Goal: Book appointment/travel/reservation: Book appointment/travel/reservation

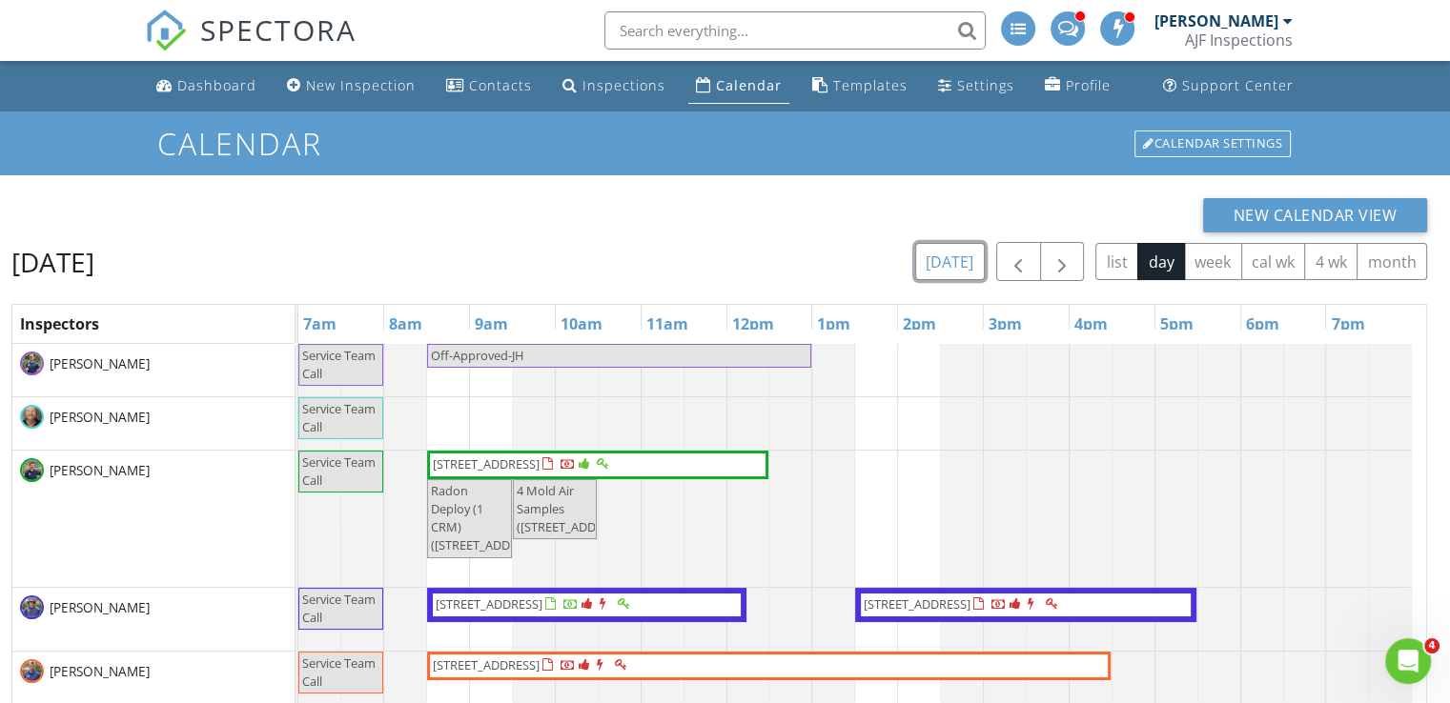
click at [962, 274] on button "[DATE]" at bounding box center [950, 261] width 70 height 37
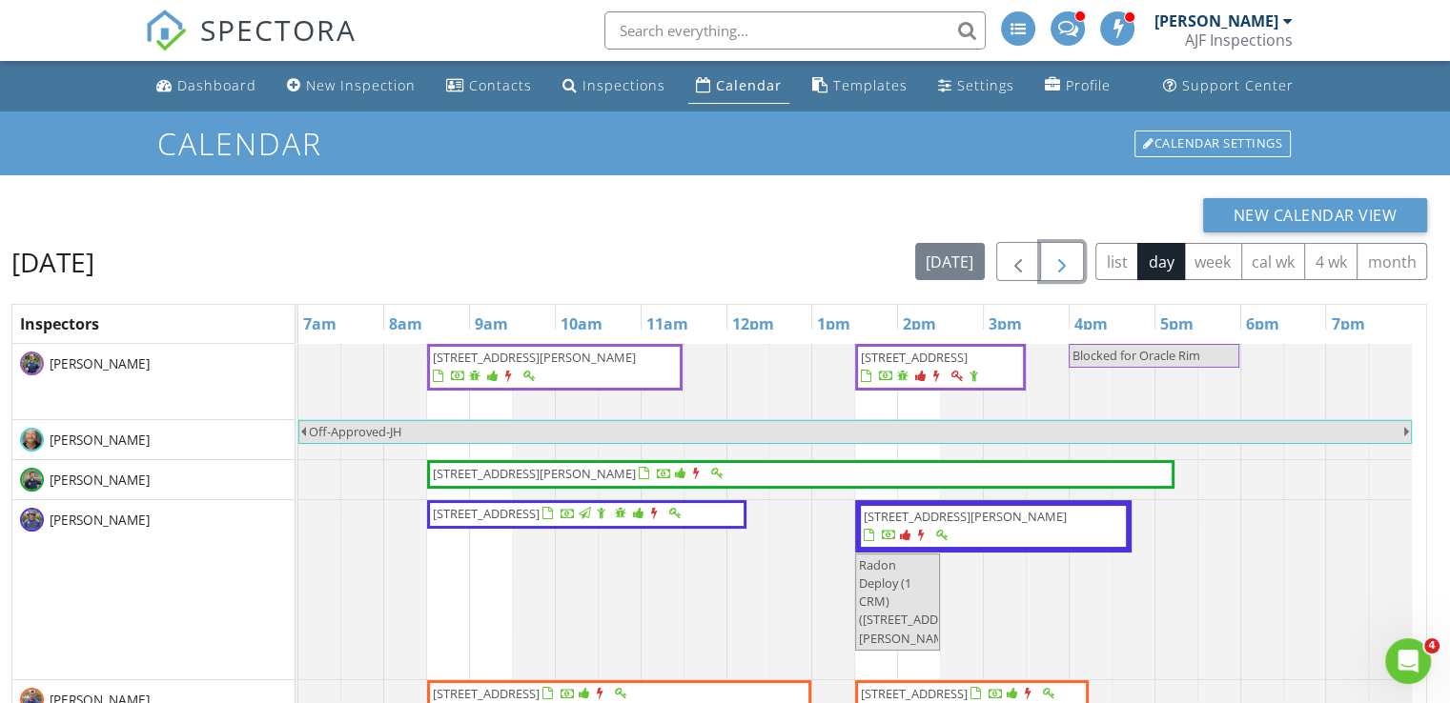
click at [1065, 272] on span "button" at bounding box center [1061, 262] width 23 height 23
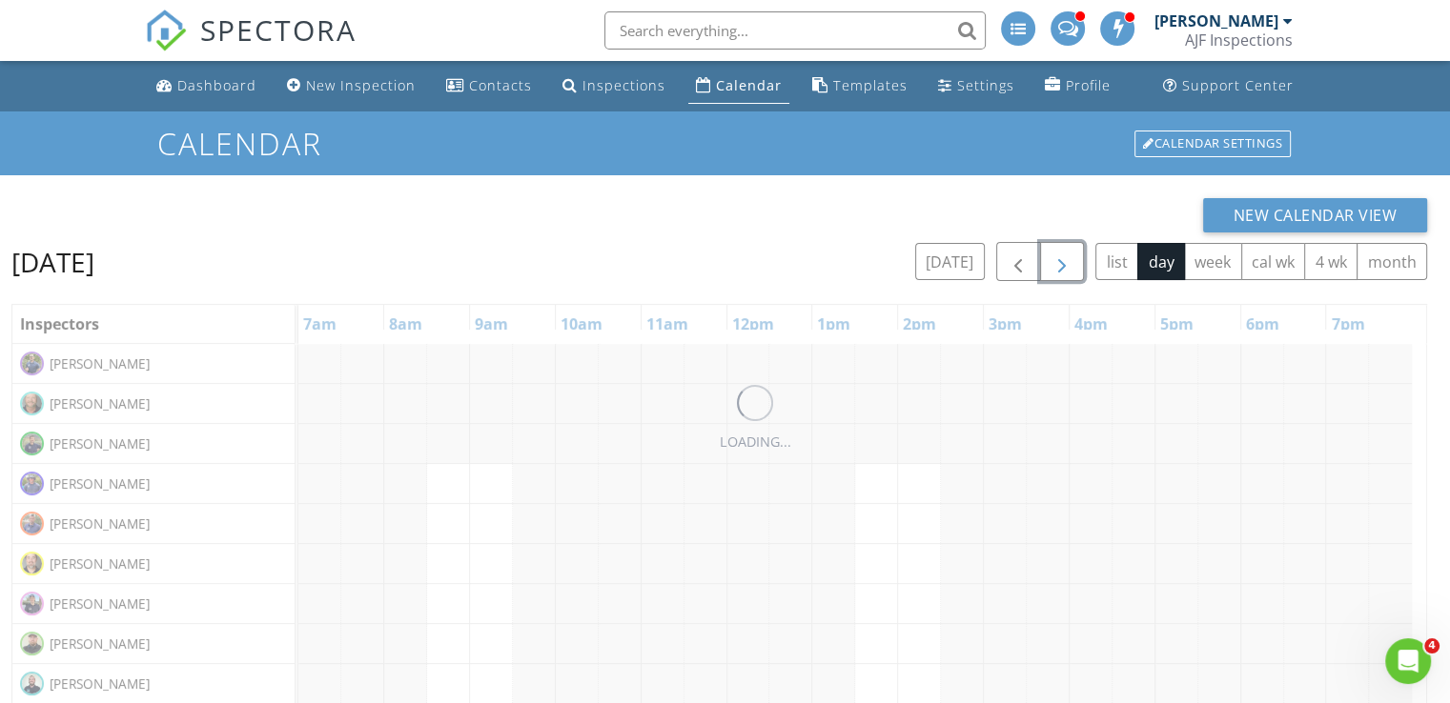
click at [1065, 272] on span "button" at bounding box center [1061, 262] width 23 height 23
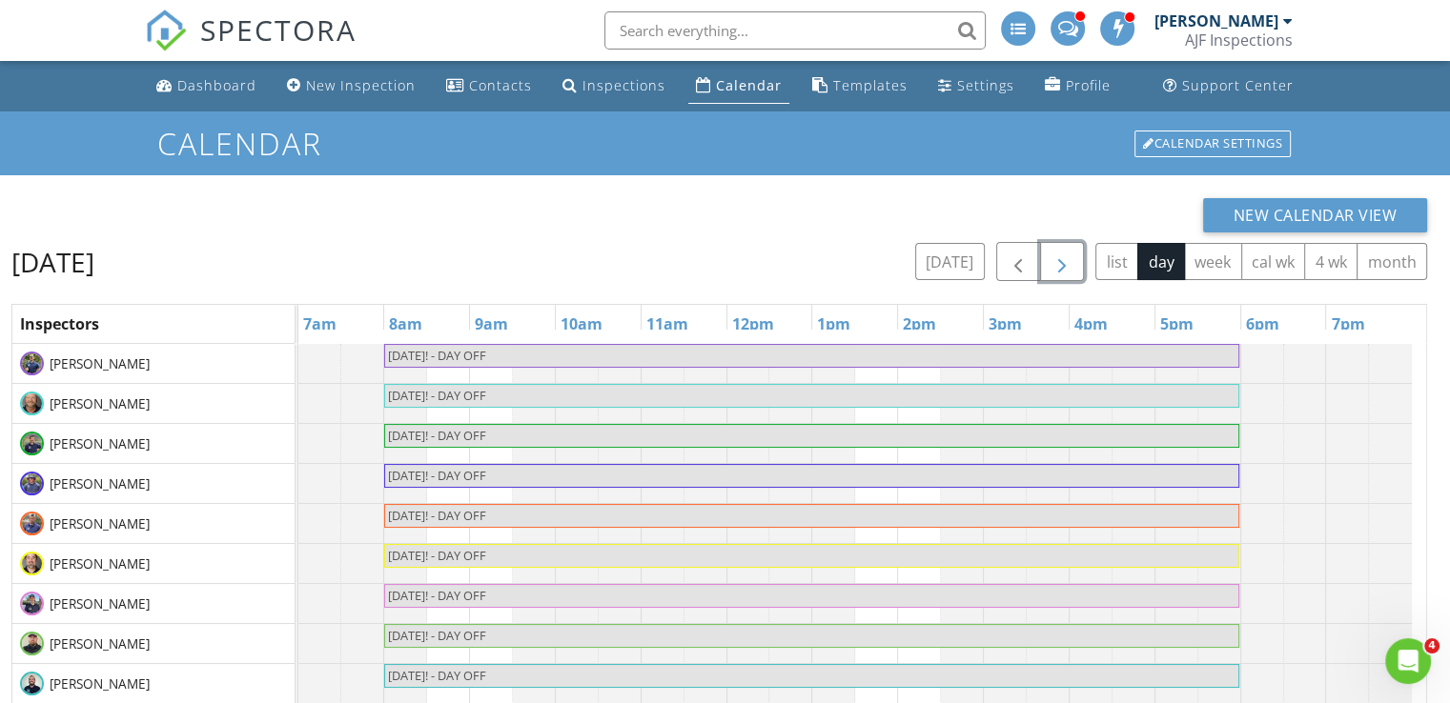
click at [1065, 272] on span "button" at bounding box center [1061, 262] width 23 height 23
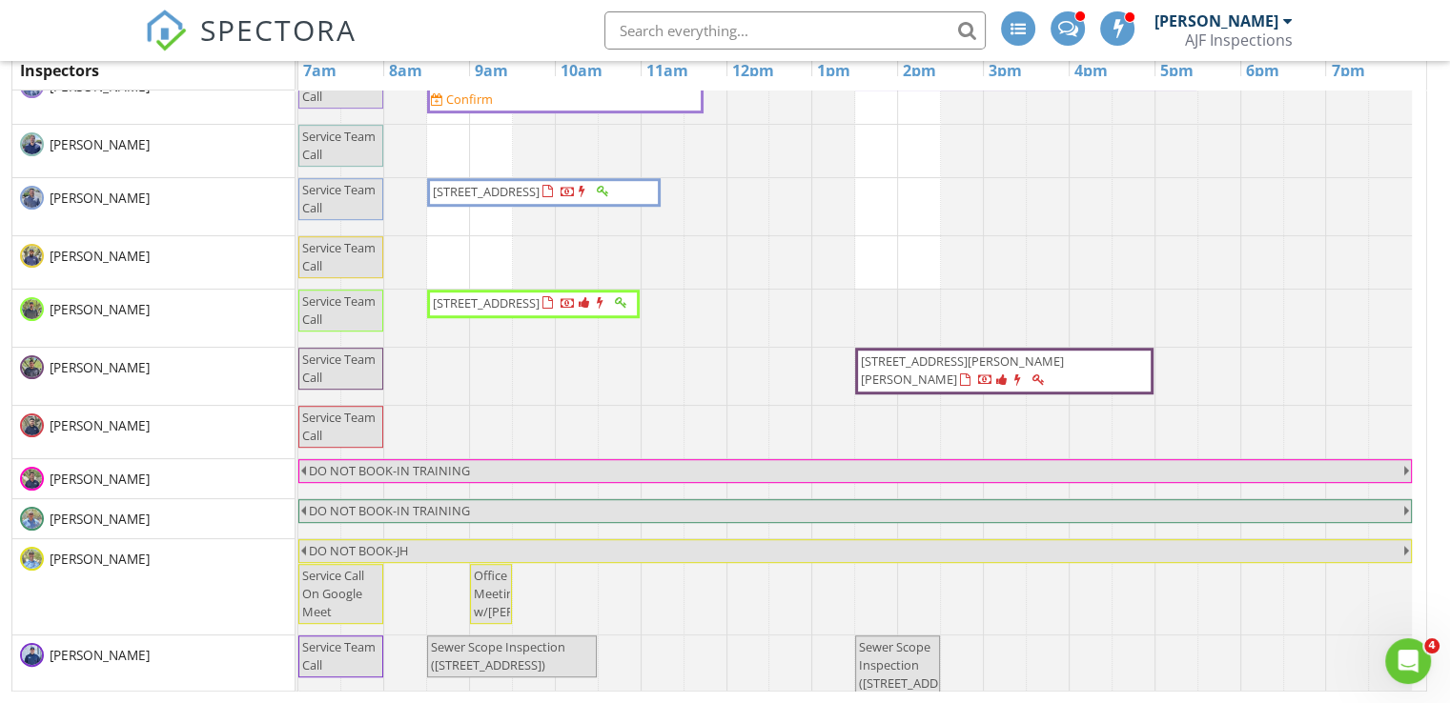
scroll to position [1104, 0]
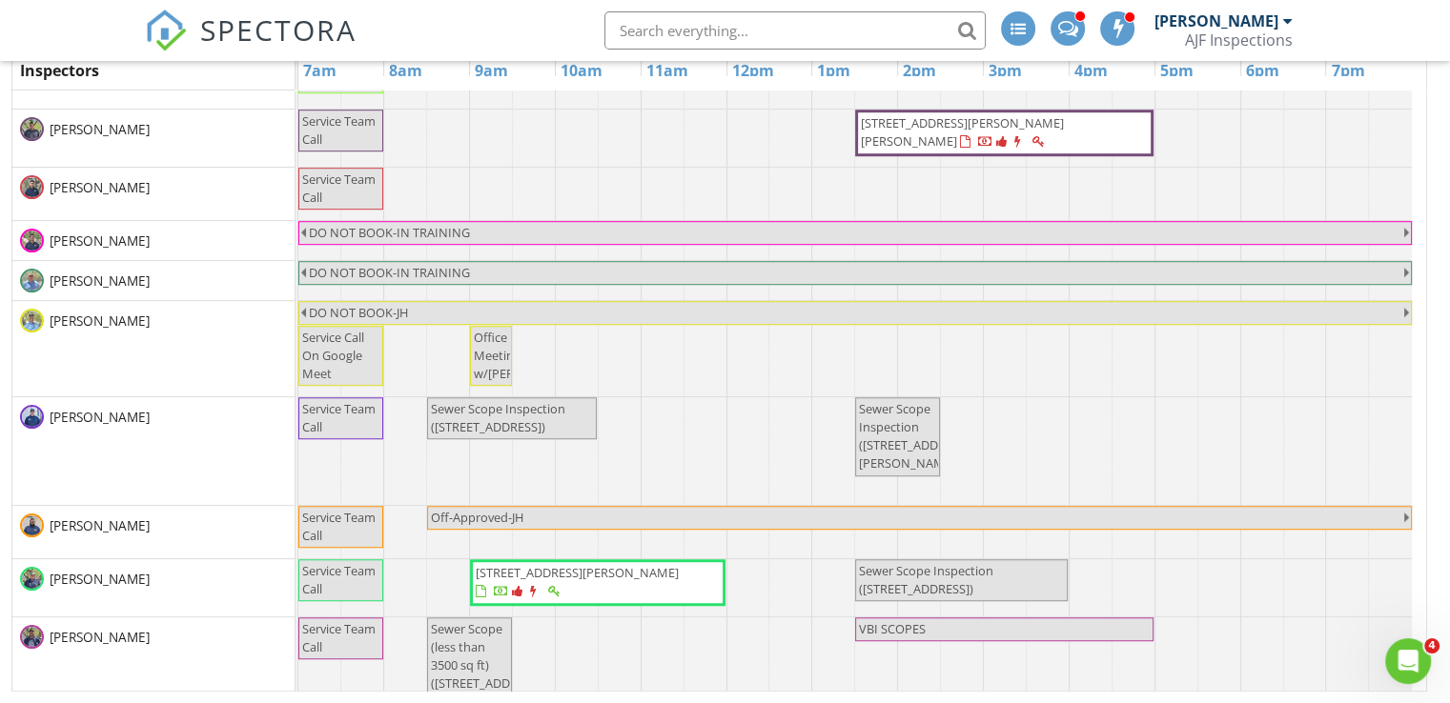
click at [298, 248] on div at bounding box center [298, 240] width 0 height 39
click at [438, 197] on link "Event" at bounding box center [445, 198] width 98 height 30
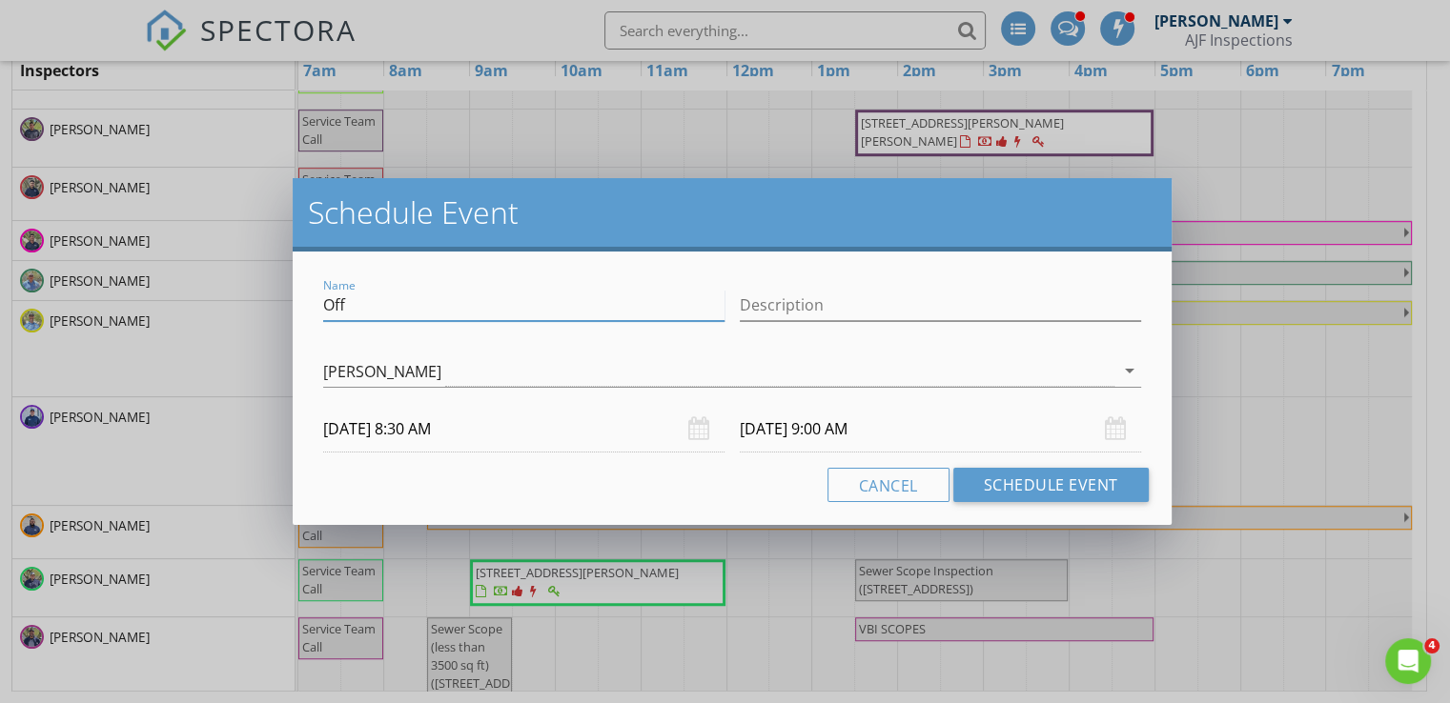
click at [358, 306] on input "Off" at bounding box center [523, 305] width 401 height 31
drag, startPoint x: 358, startPoint y: 306, endPoint x: 314, endPoint y: 307, distance: 44.8
click at [314, 307] on div "Name Off Description Eric Christman arrow_drop_down 09/02/2025 8:30 AM 09/02/20…" at bounding box center [732, 389] width 879 height 274
type input "Termite Class"
click at [808, 420] on input "09/02/2025 9:00 AM" at bounding box center [940, 429] width 401 height 47
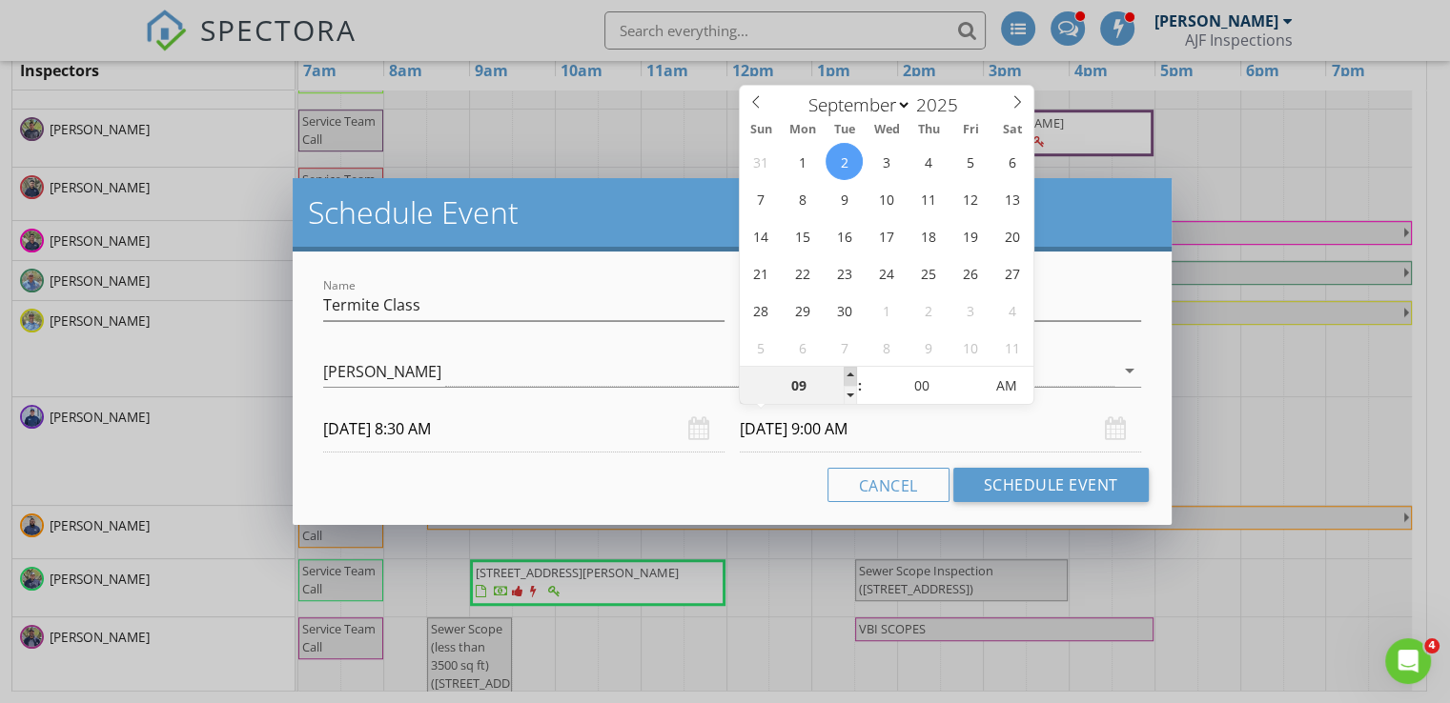
type input "10"
type input "09/02/2025 10:00 AM"
click at [848, 371] on span at bounding box center [849, 376] width 13 height 19
type input "11"
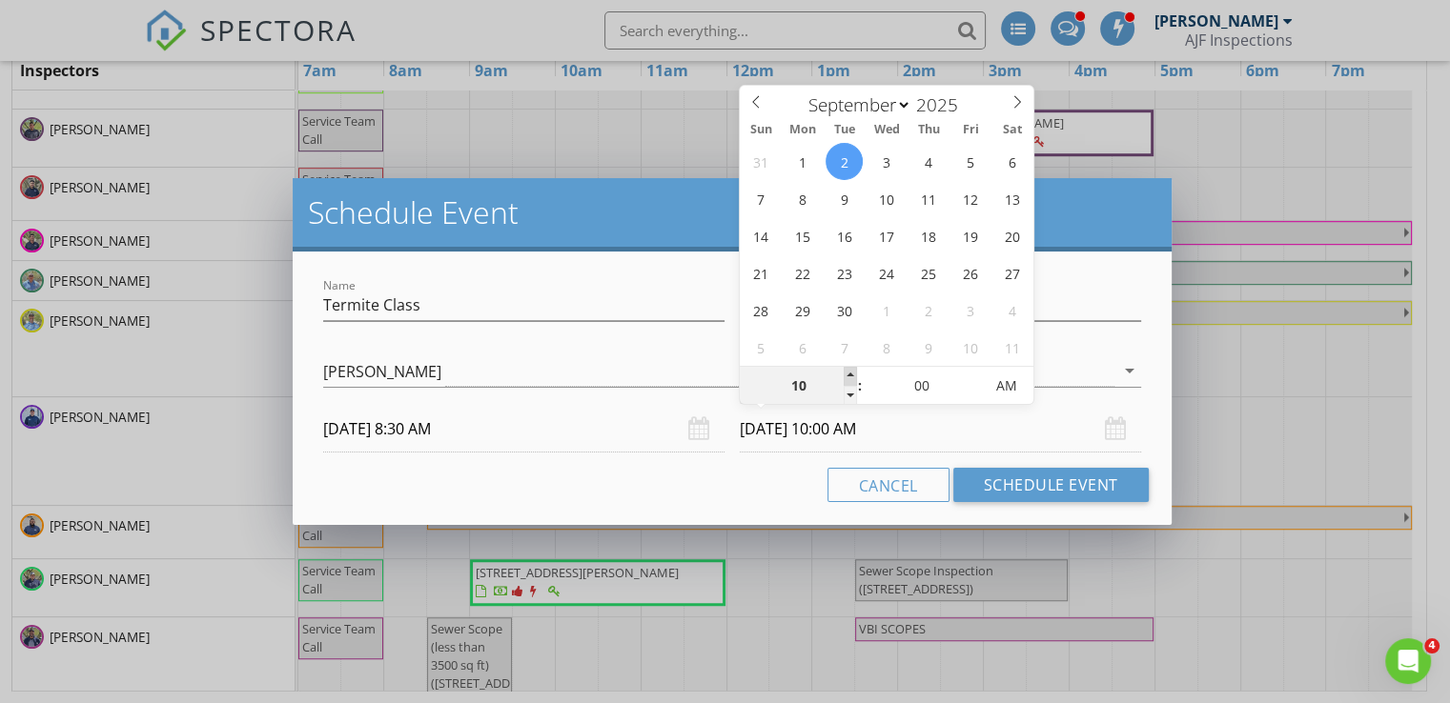
type input "09/02/2025 11:00 AM"
type input "12"
type input "09/02/2025 12:00 PM"
click at [848, 371] on span at bounding box center [849, 376] width 13 height 19
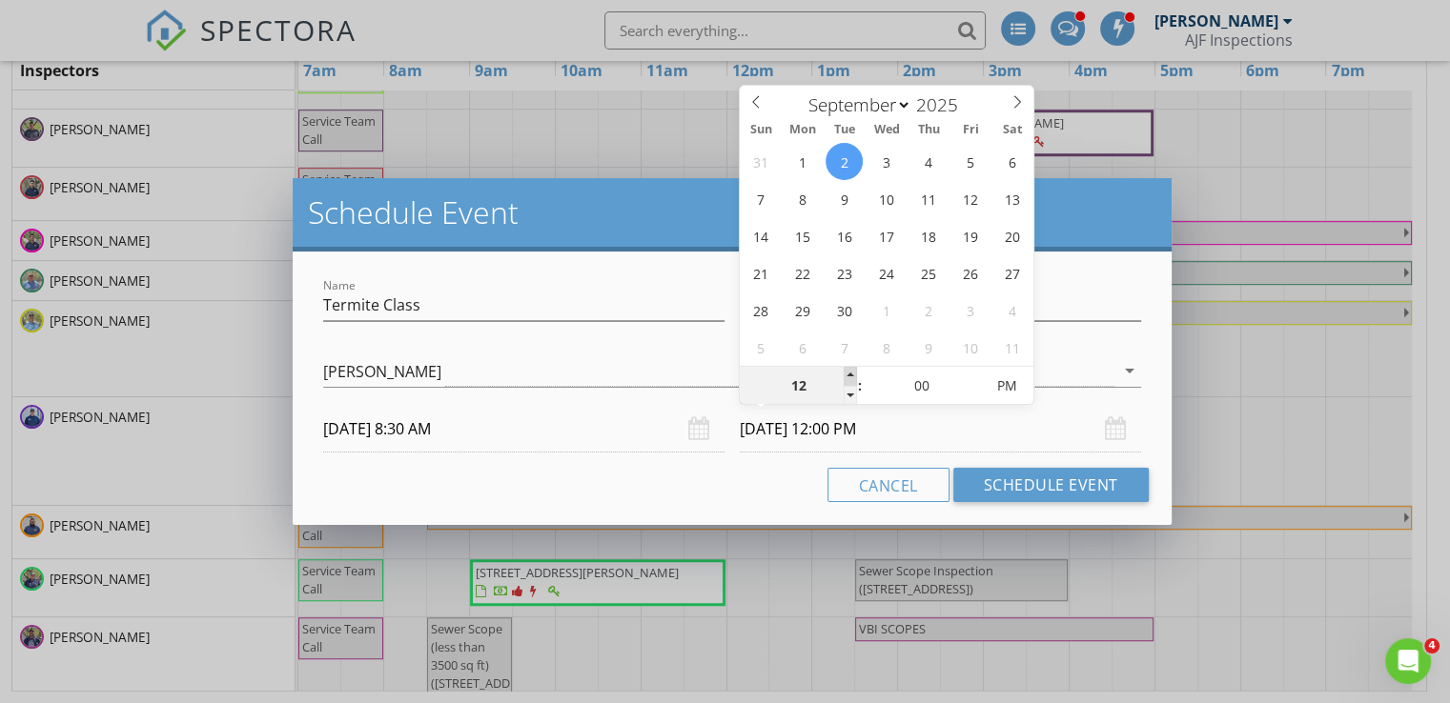
type input "01"
type input "09/02/2025 1:00 PM"
type input "02"
type input "09/02/2025 2:00 PM"
click at [848, 371] on span at bounding box center [849, 376] width 13 height 19
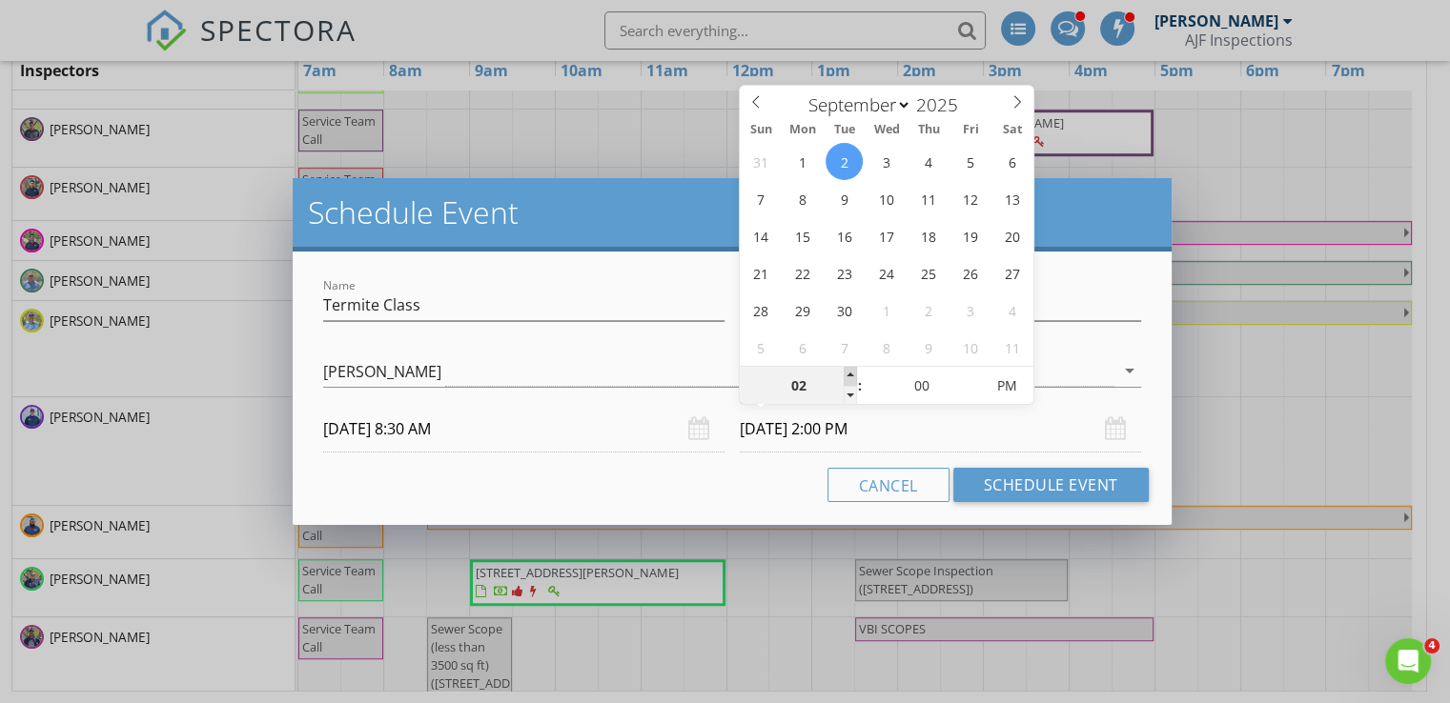
click at [848, 371] on span at bounding box center [849, 376] width 13 height 19
type input "03"
type input "09/02/2025 3:00 PM"
type input "02"
type input "09/02/2025 2:00 PM"
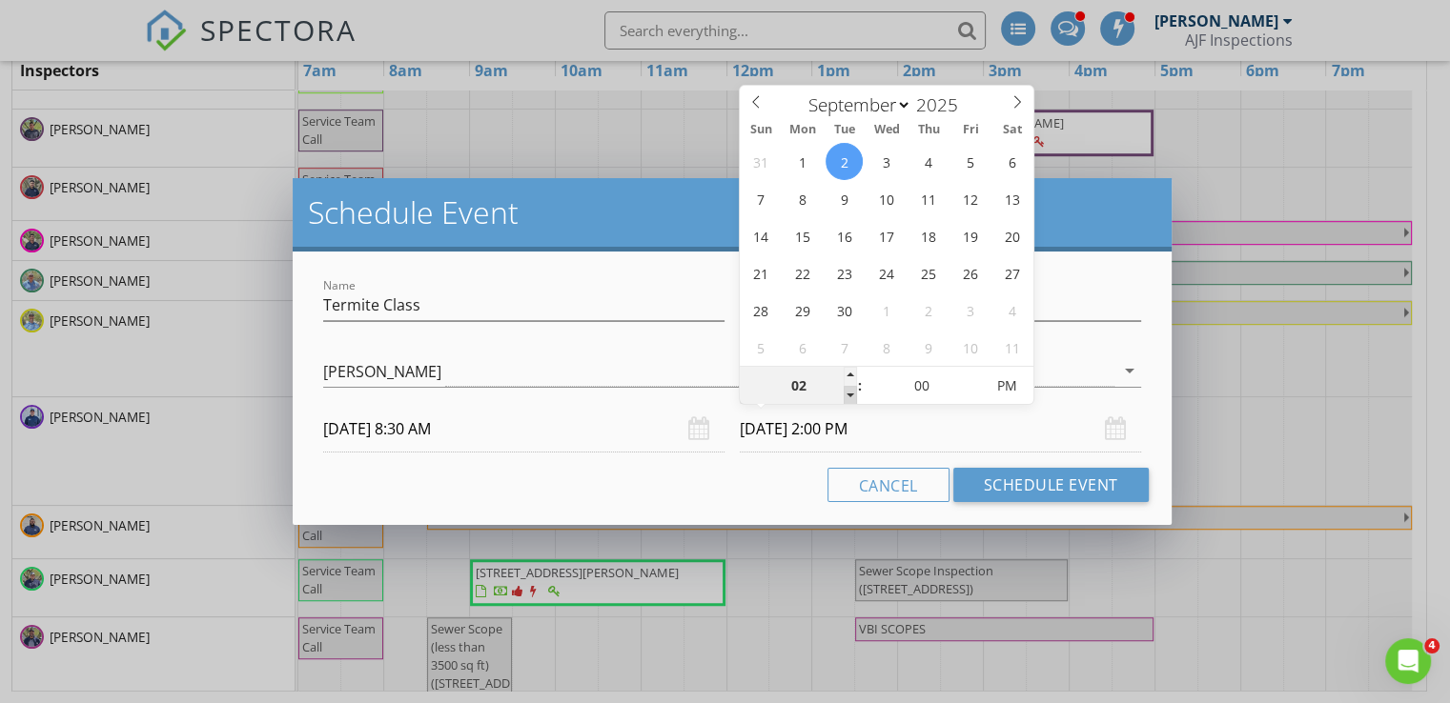
click at [855, 397] on span at bounding box center [849, 395] width 13 height 19
type input "03"
type input "09/02/2025 3:00 PM"
click at [852, 369] on span at bounding box center [849, 376] width 13 height 19
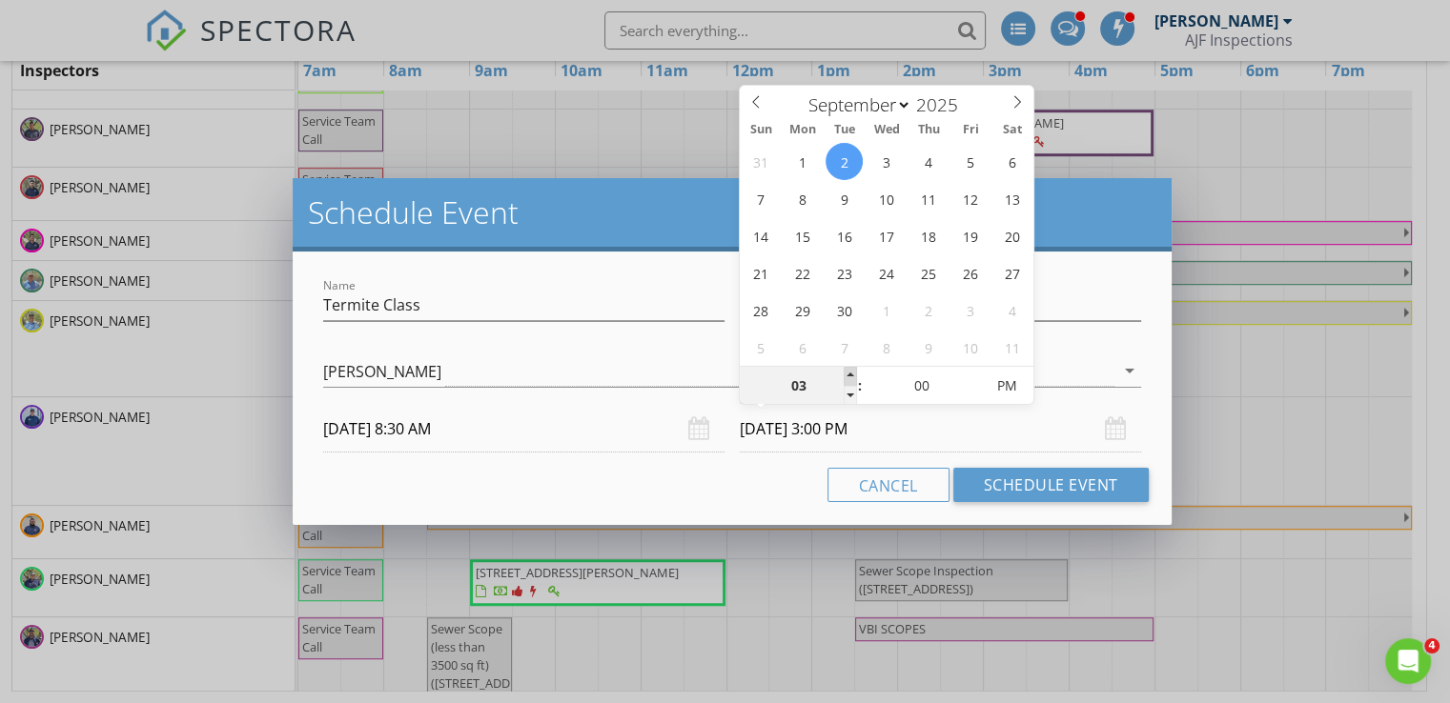
type input "04"
type input "09/02/2025 4:00 PM"
type input "05"
type input "09/02/2025 5:00 PM"
click at [852, 369] on span at bounding box center [849, 376] width 13 height 19
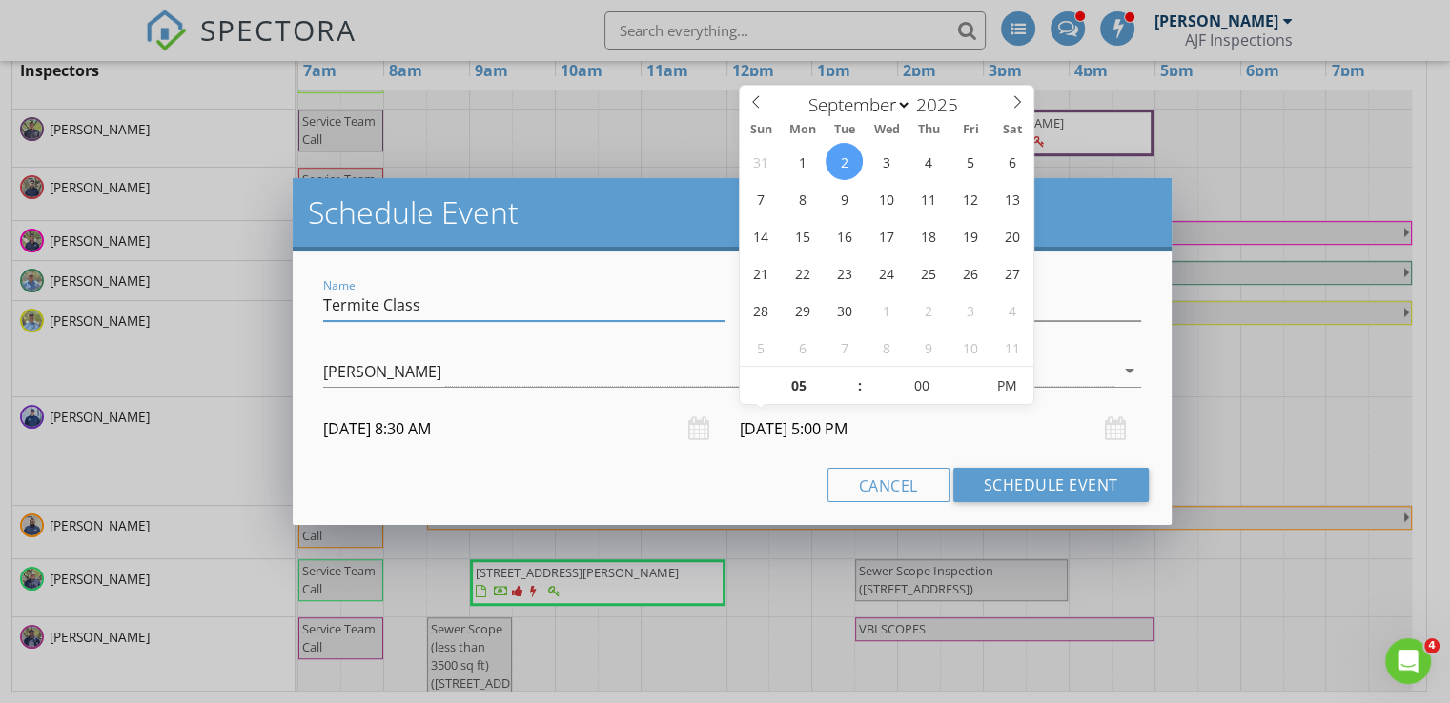
click at [451, 310] on input "Termite Class" at bounding box center [523, 305] width 401 height 31
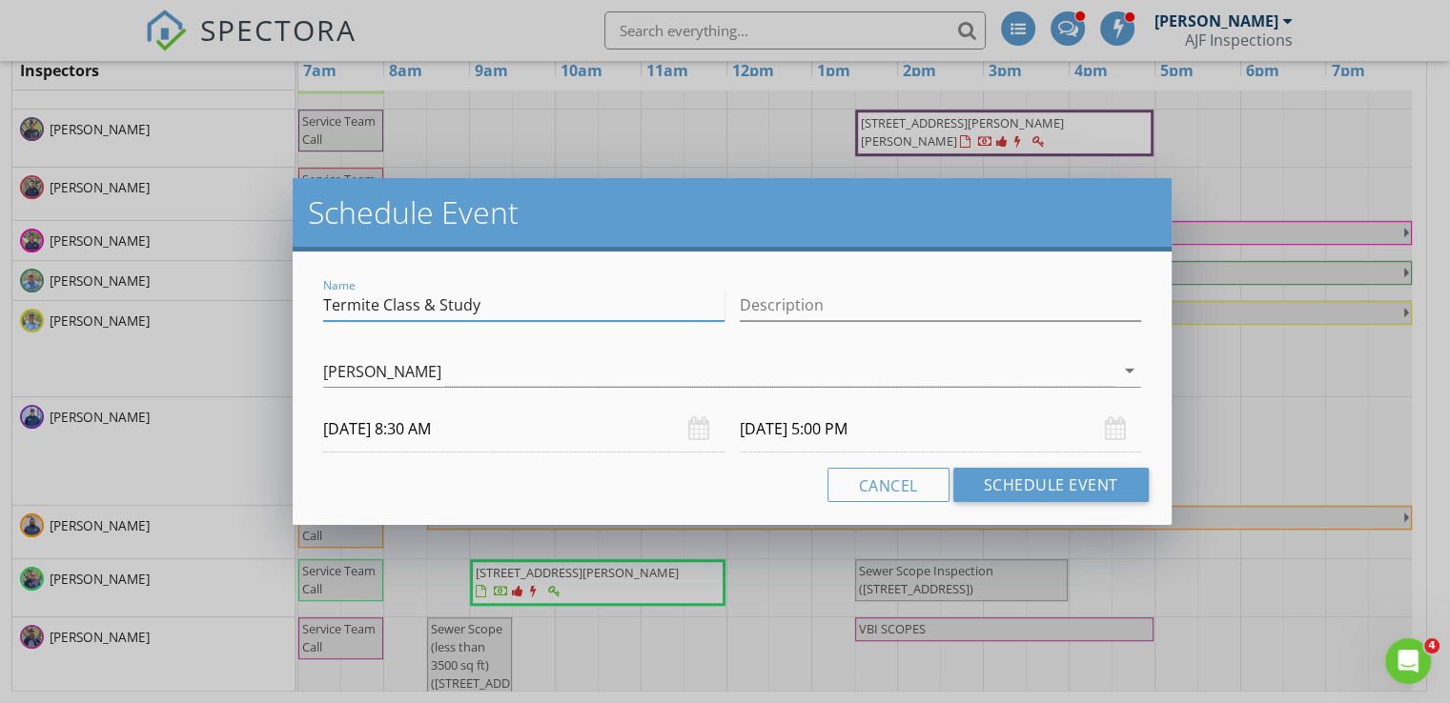
click at [621, 294] on input "Termite Class & Study" at bounding box center [523, 305] width 401 height 31
type input "Termite Class & Study"
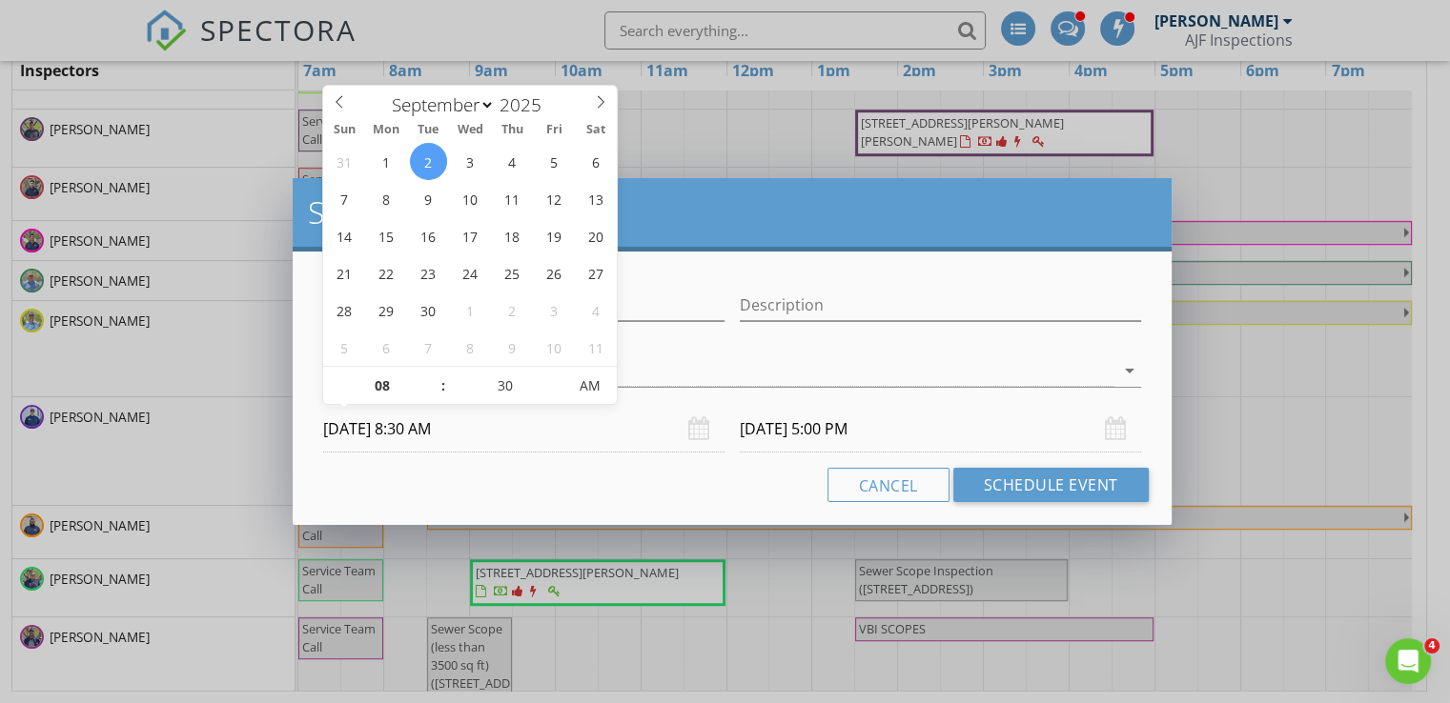
click at [502, 438] on input "09/02/2025 8:30 AM" at bounding box center [523, 429] width 401 height 47
type input "25"
type input "09/02/2025 8:25 AM"
click at [552, 397] on span at bounding box center [557, 395] width 13 height 19
type input "20"
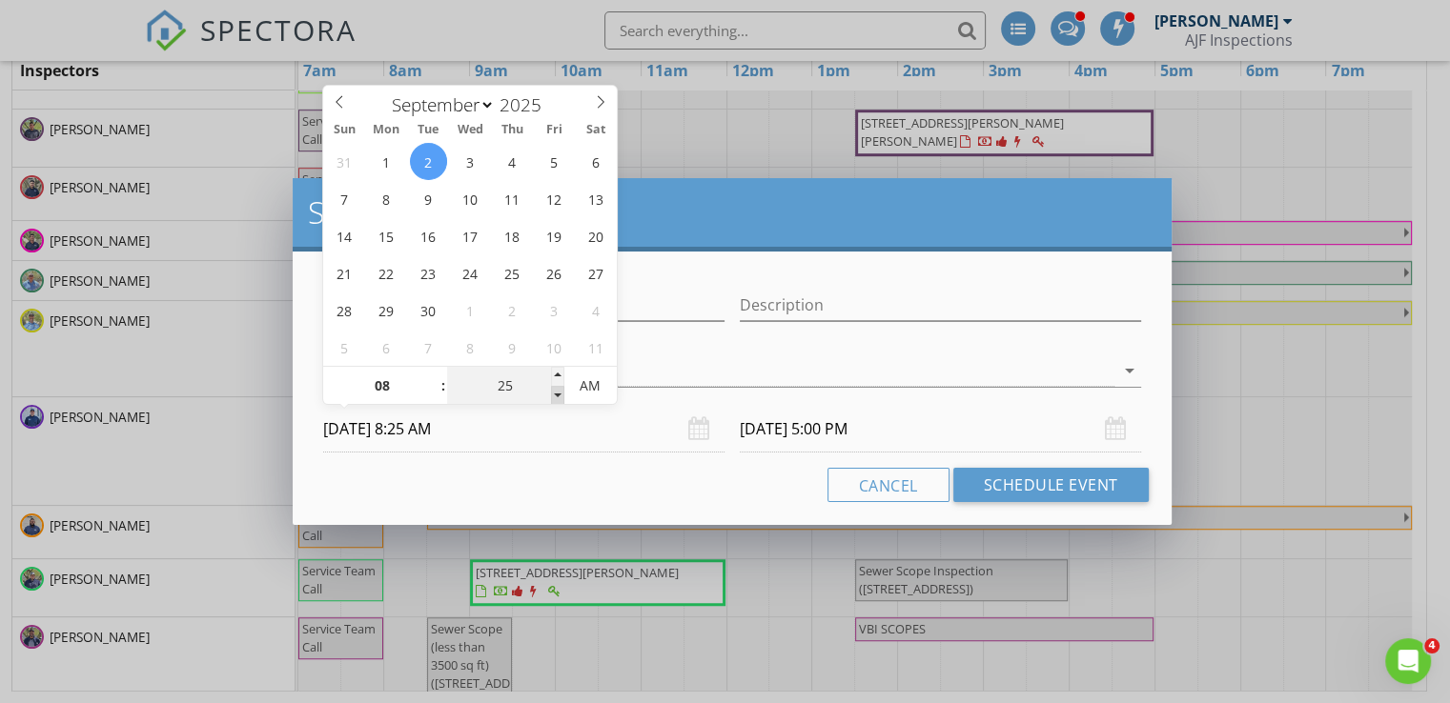
type input "09/02/2025 8:20 AM"
click at [552, 397] on span at bounding box center [557, 395] width 13 height 19
type input "15"
type input "09/02/2025 8:15 AM"
click at [552, 397] on span at bounding box center [557, 395] width 13 height 19
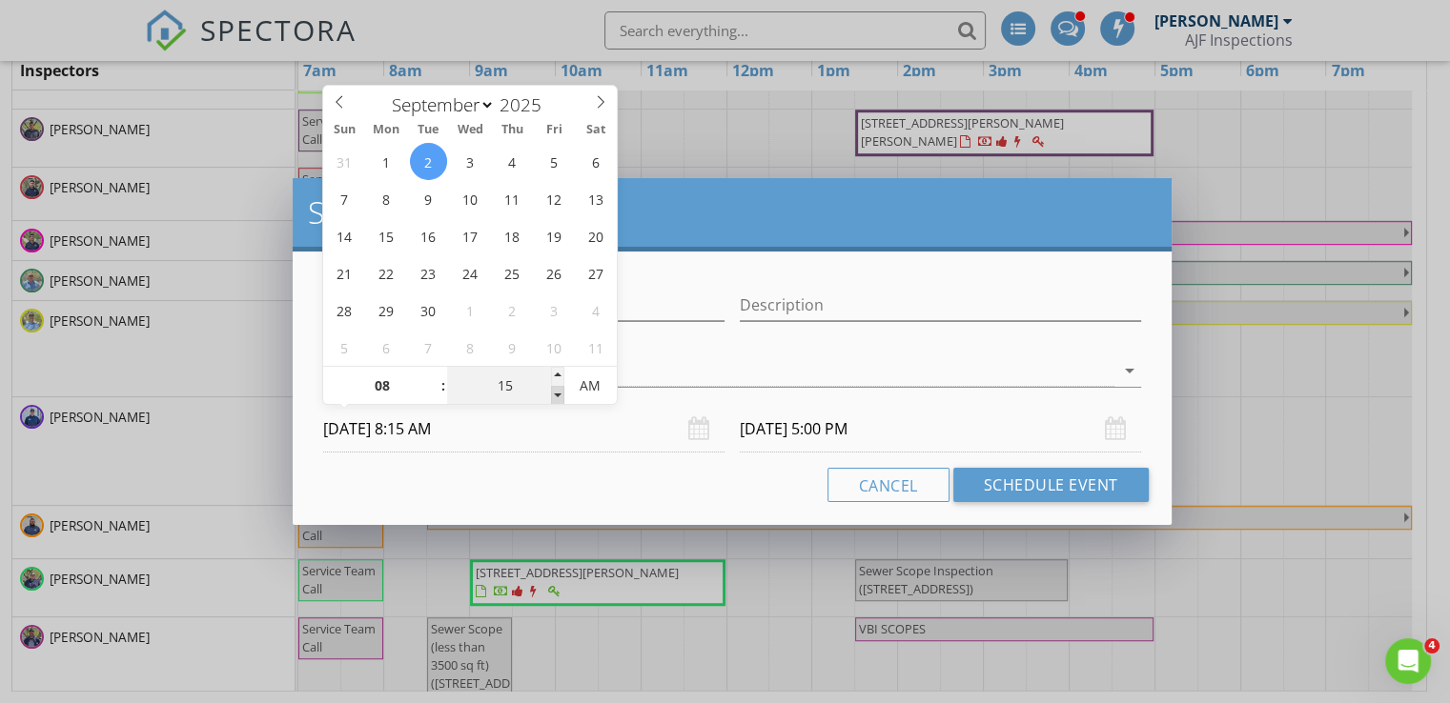
type input "10"
type input "09/02/2025 8:10 AM"
click at [552, 397] on span at bounding box center [557, 395] width 13 height 19
type input "05"
type input "09/02/2025 8:05 AM"
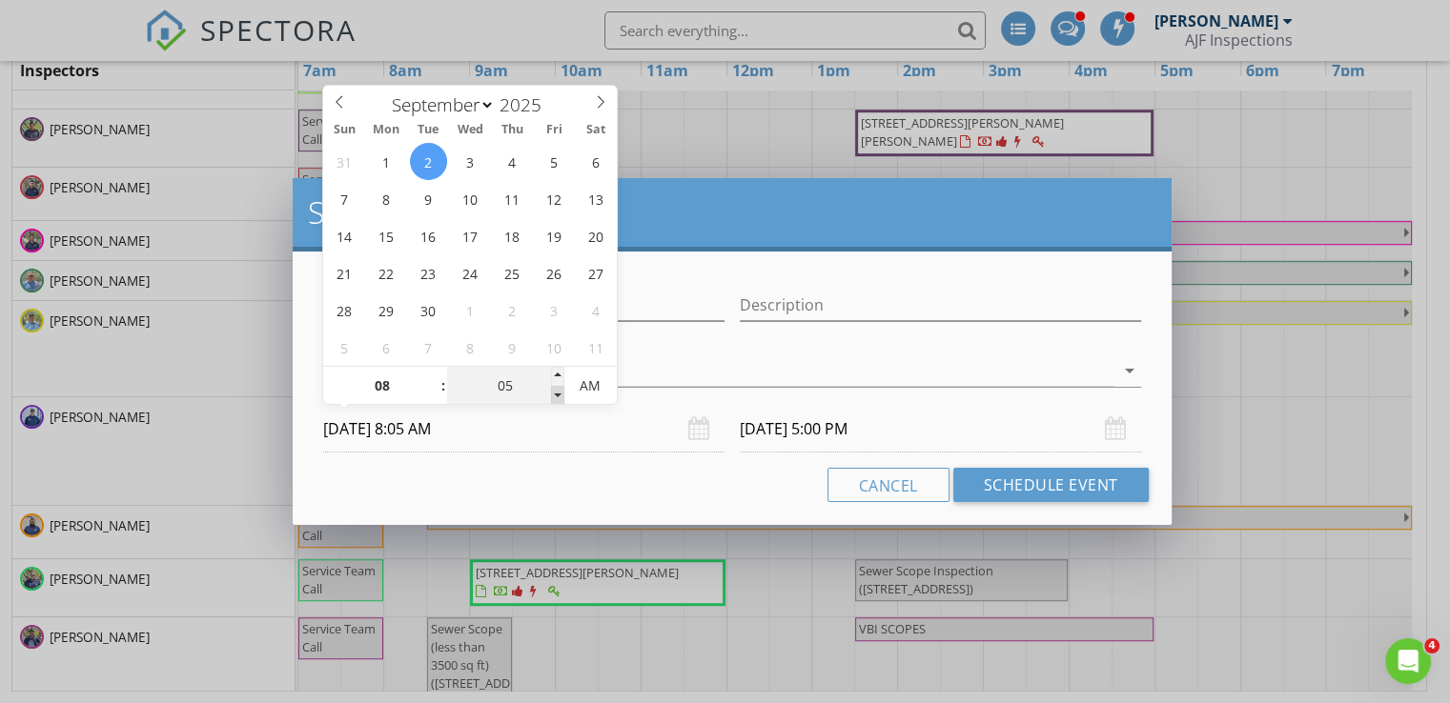
click at [552, 397] on span at bounding box center [557, 395] width 13 height 19
type input "00"
type input "09/02/2025 8:00 AM"
click at [552, 397] on span at bounding box center [557, 395] width 13 height 19
type input "09/02/2025 4:30 PM"
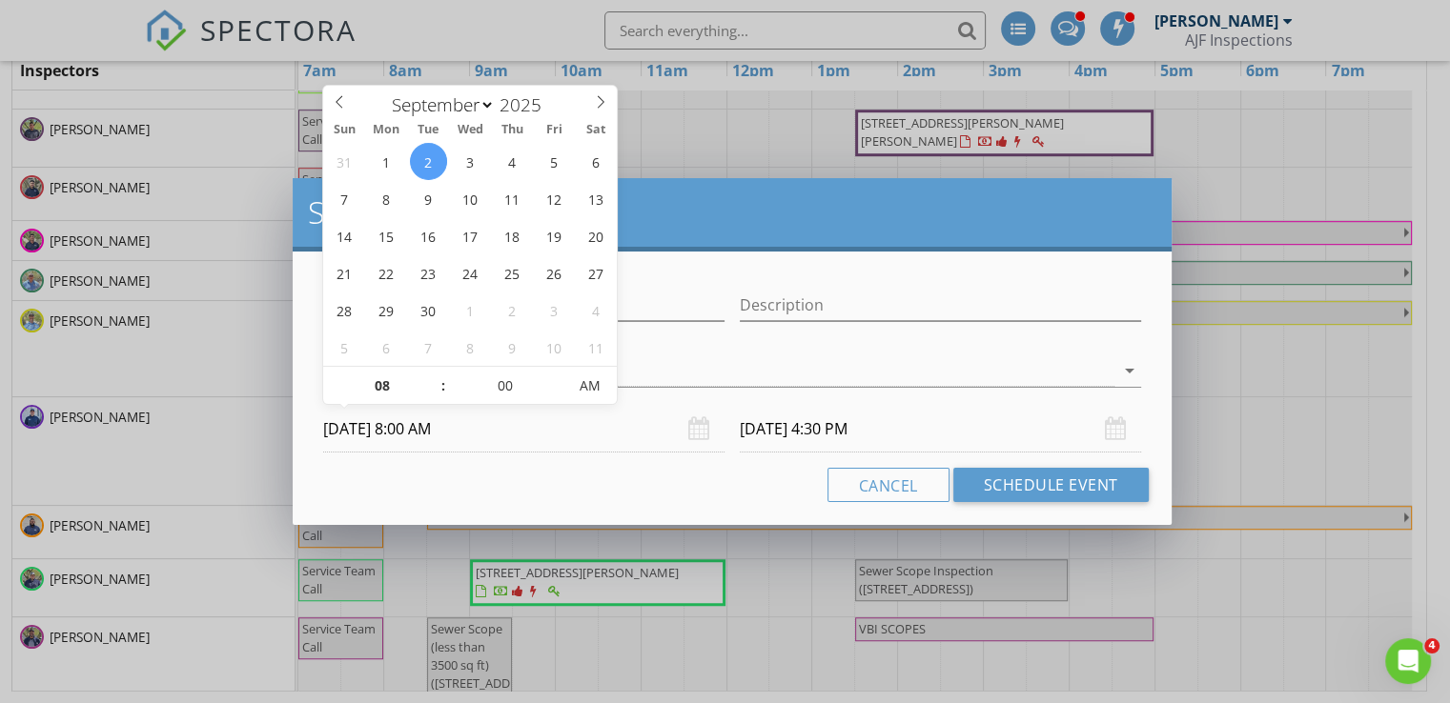
click at [893, 395] on div at bounding box center [732, 400] width 818 height 11
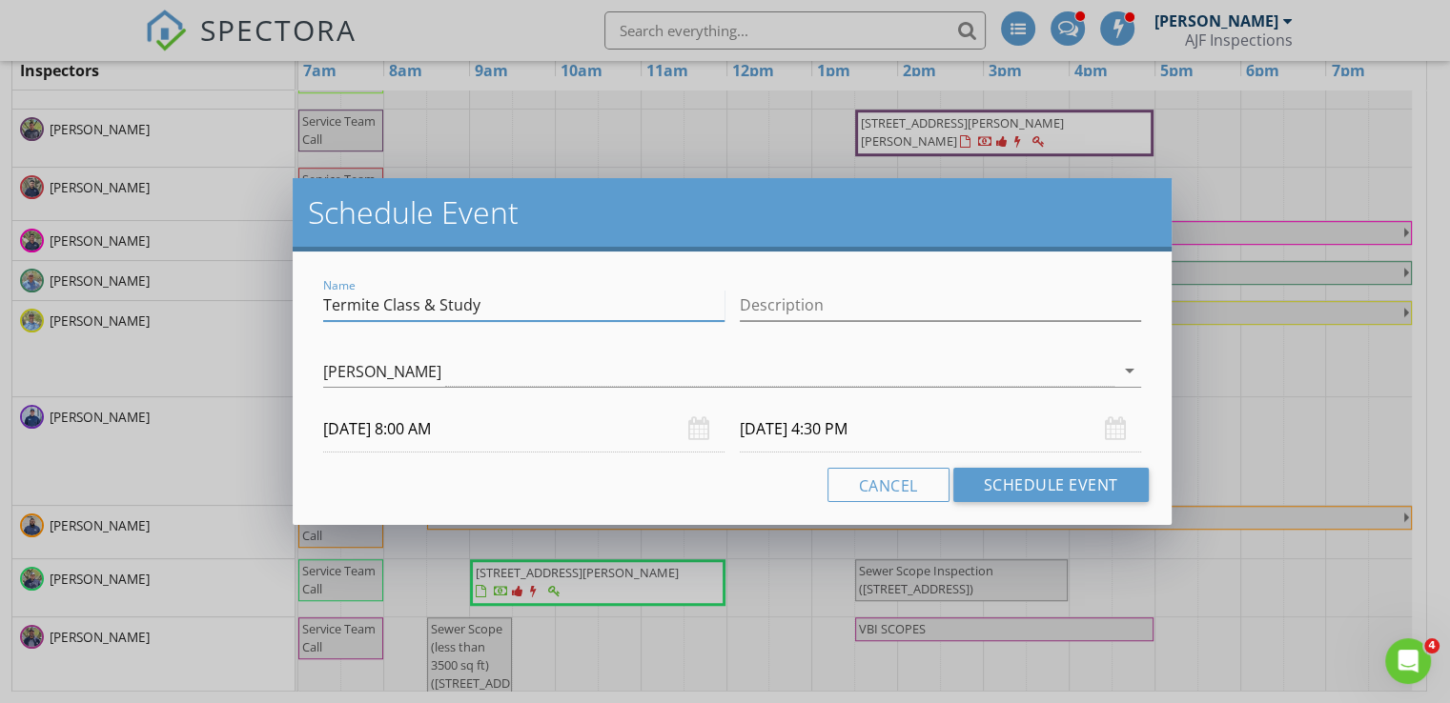
drag, startPoint x: 499, startPoint y: 306, endPoint x: 286, endPoint y: 298, distance: 213.6
click at [286, 298] on div "Schedule Event Name Termite Class & Study Description check_box_outline_blank B…" at bounding box center [725, 351] width 1450 height 703
click at [1042, 492] on button "Schedule Event" at bounding box center [1050, 485] width 195 height 34
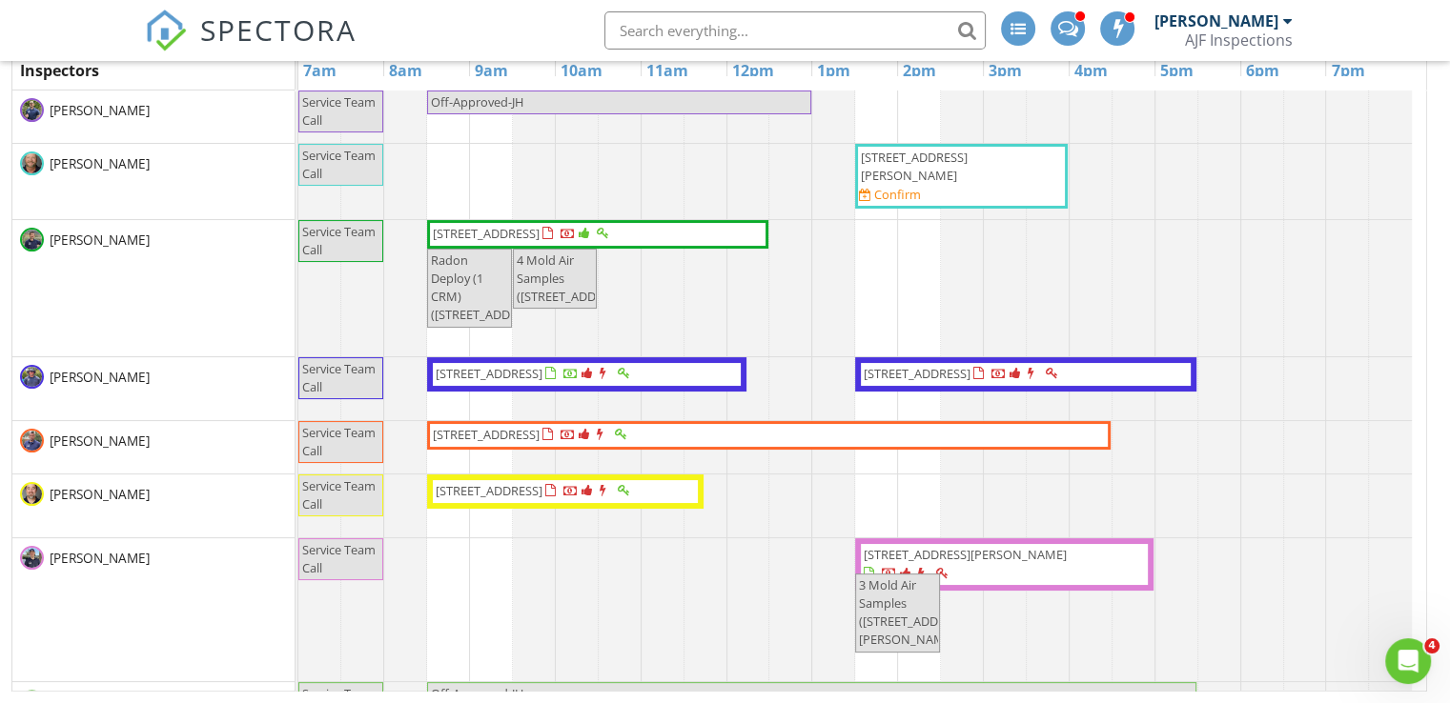
scroll to position [0, 0]
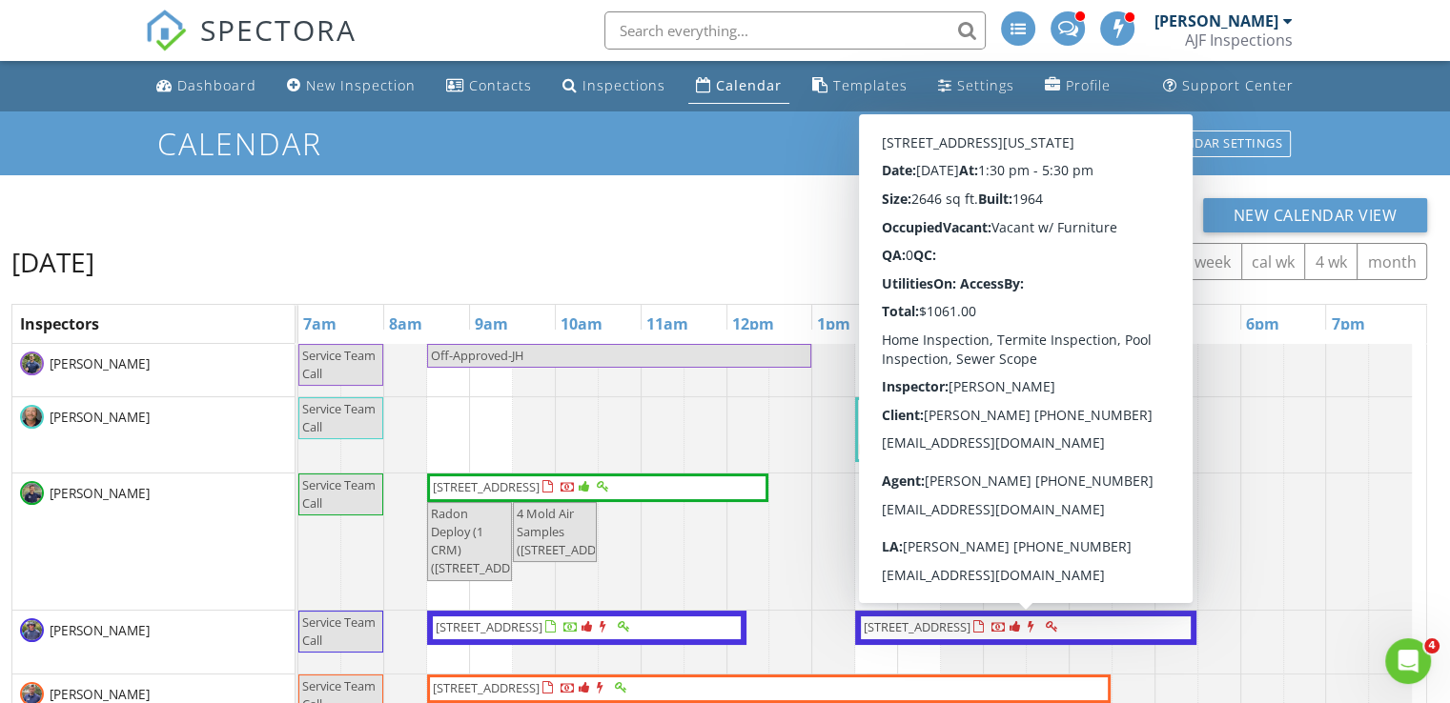
click at [724, 222] on div "New Calendar View" at bounding box center [718, 215] width 1415 height 34
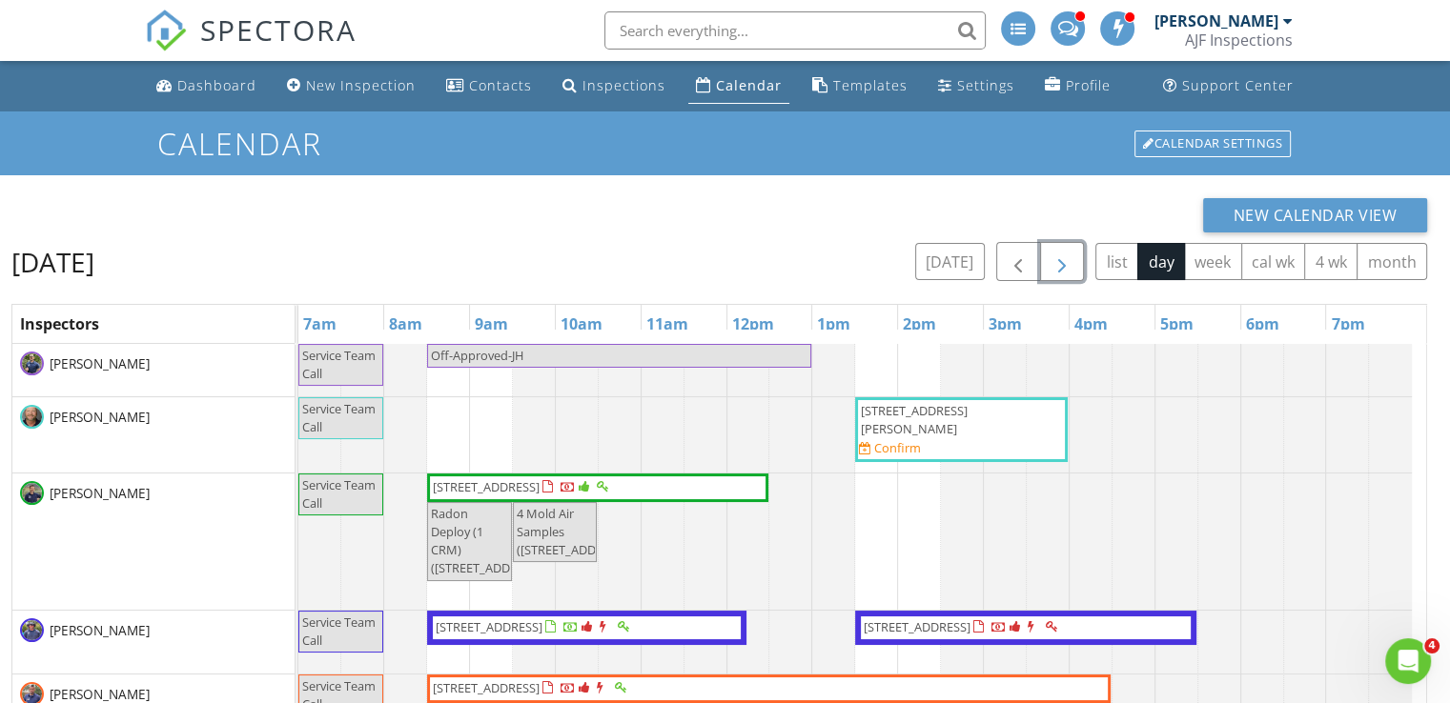
click at [1072, 262] on span "button" at bounding box center [1061, 262] width 23 height 23
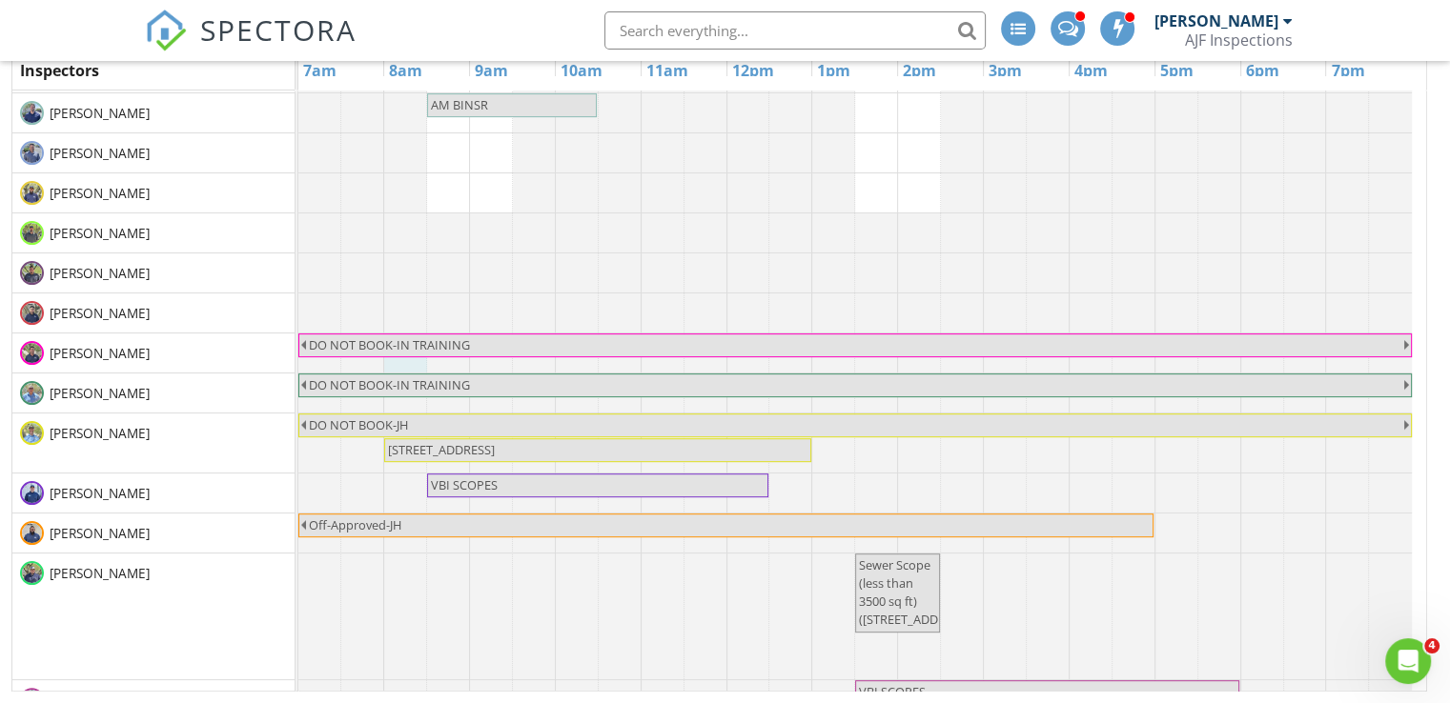
click at [298, 354] on div at bounding box center [298, 353] width 0 height 39
click at [408, 306] on link "Event" at bounding box center [403, 304] width 98 height 30
select select "8"
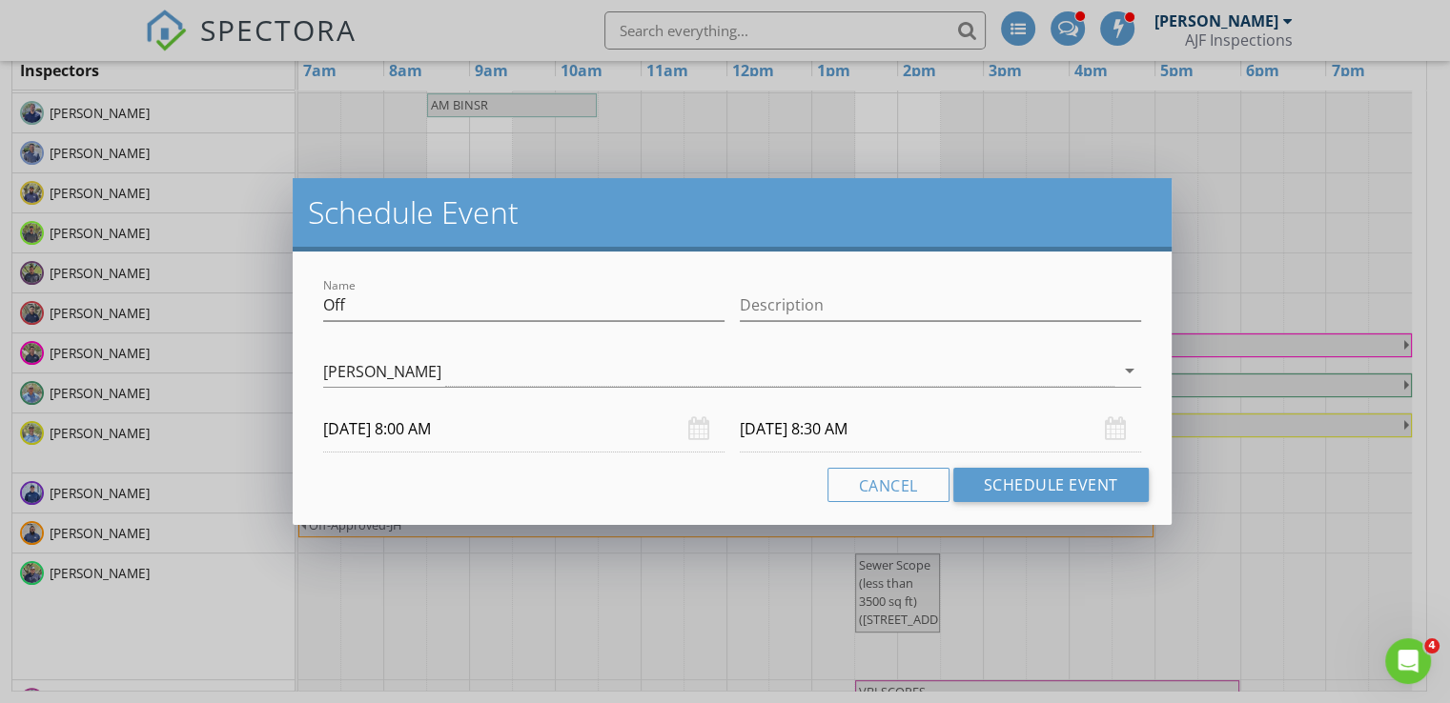
click at [883, 425] on input "09/03/2025 8:30 AM" at bounding box center [940, 429] width 401 height 47
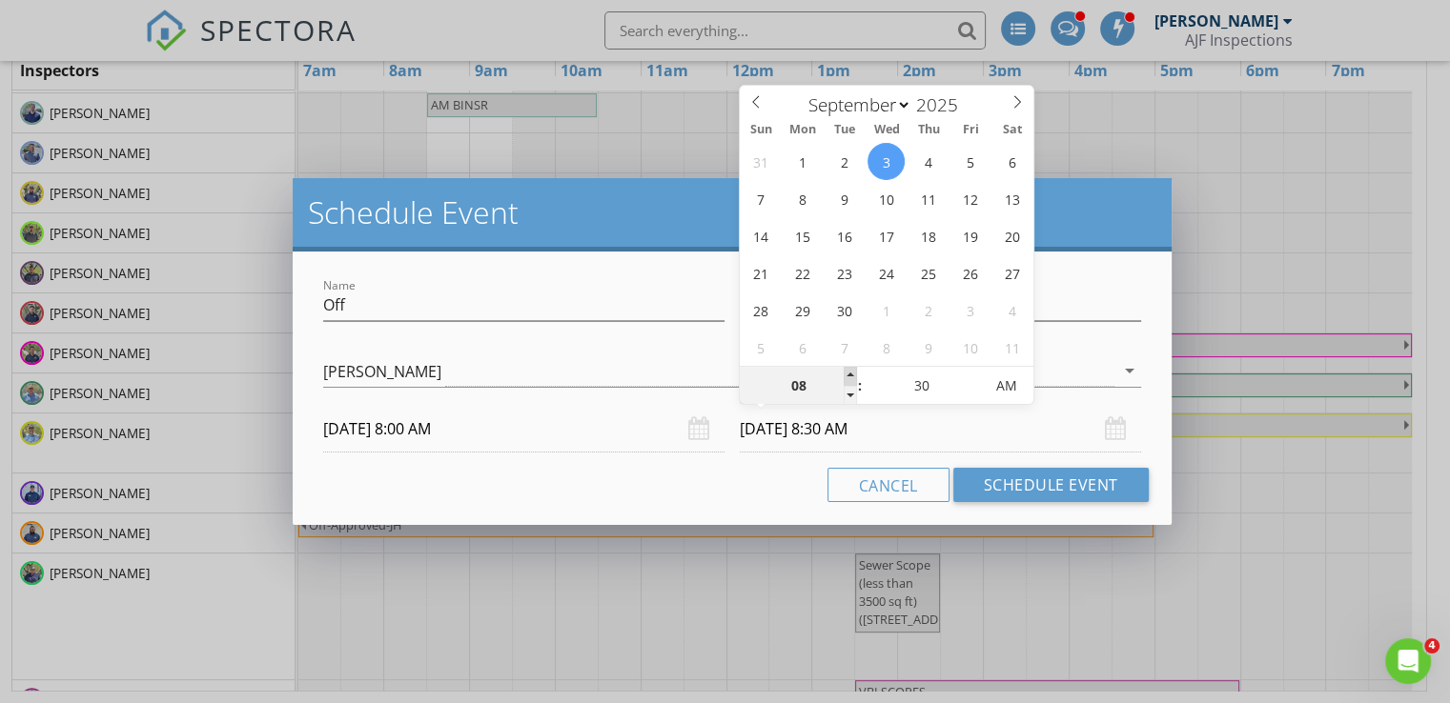
type input "09"
type input "09/03/2025 9:30 AM"
click at [851, 376] on span at bounding box center [849, 376] width 13 height 19
type input "10"
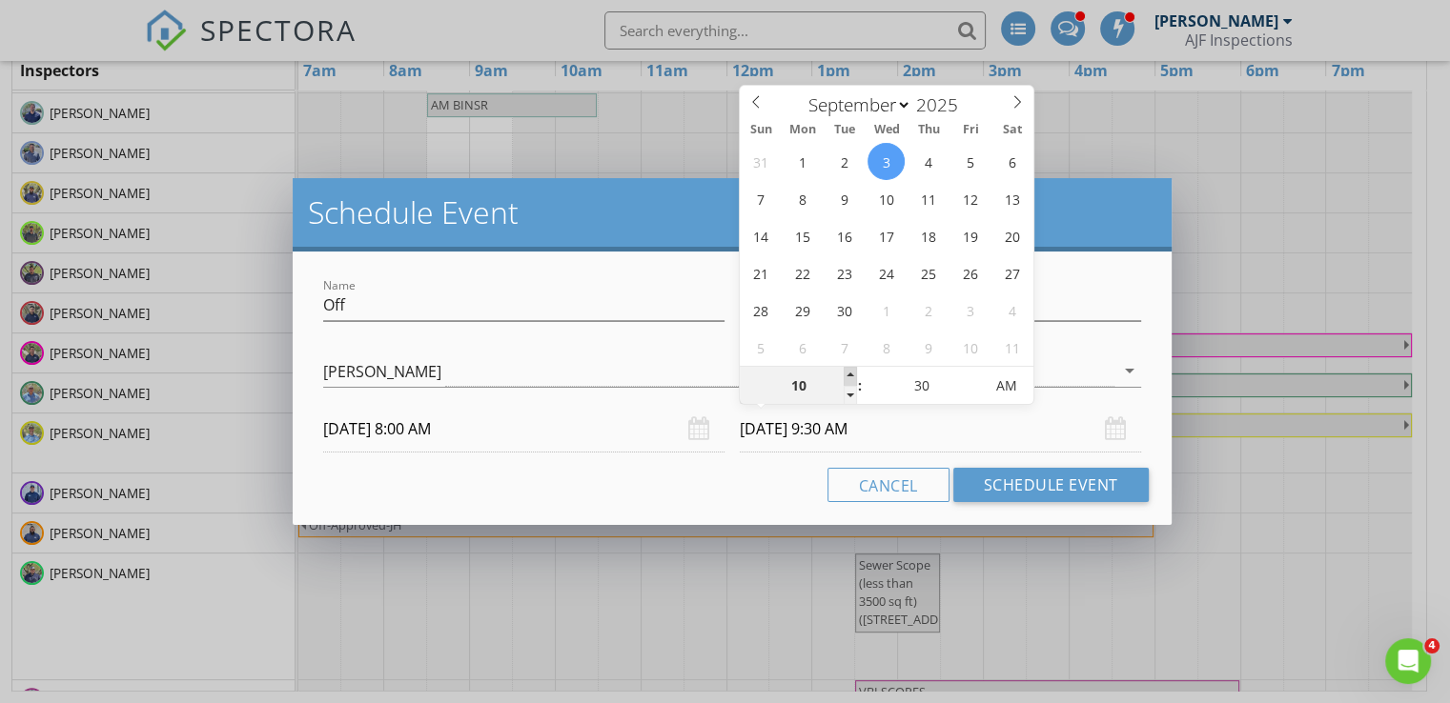
type input "09/03/2025 10:30 AM"
type input "11"
type input "09/03/2025 11:30 AM"
click at [851, 376] on span at bounding box center [849, 376] width 13 height 19
type input "12"
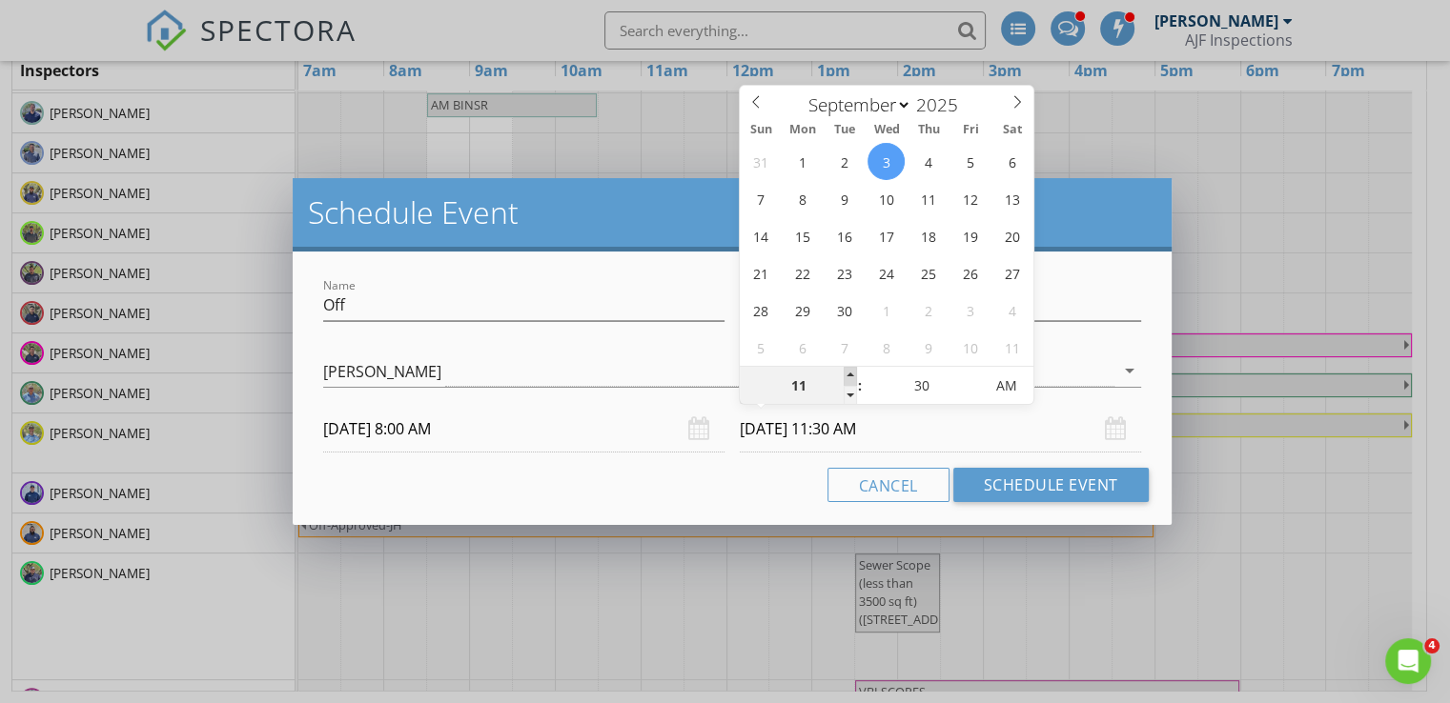
type input "09/03/2025 12:30 PM"
click at [851, 376] on span at bounding box center [849, 376] width 13 height 19
type input "01"
type input "09/03/2025 1:30 PM"
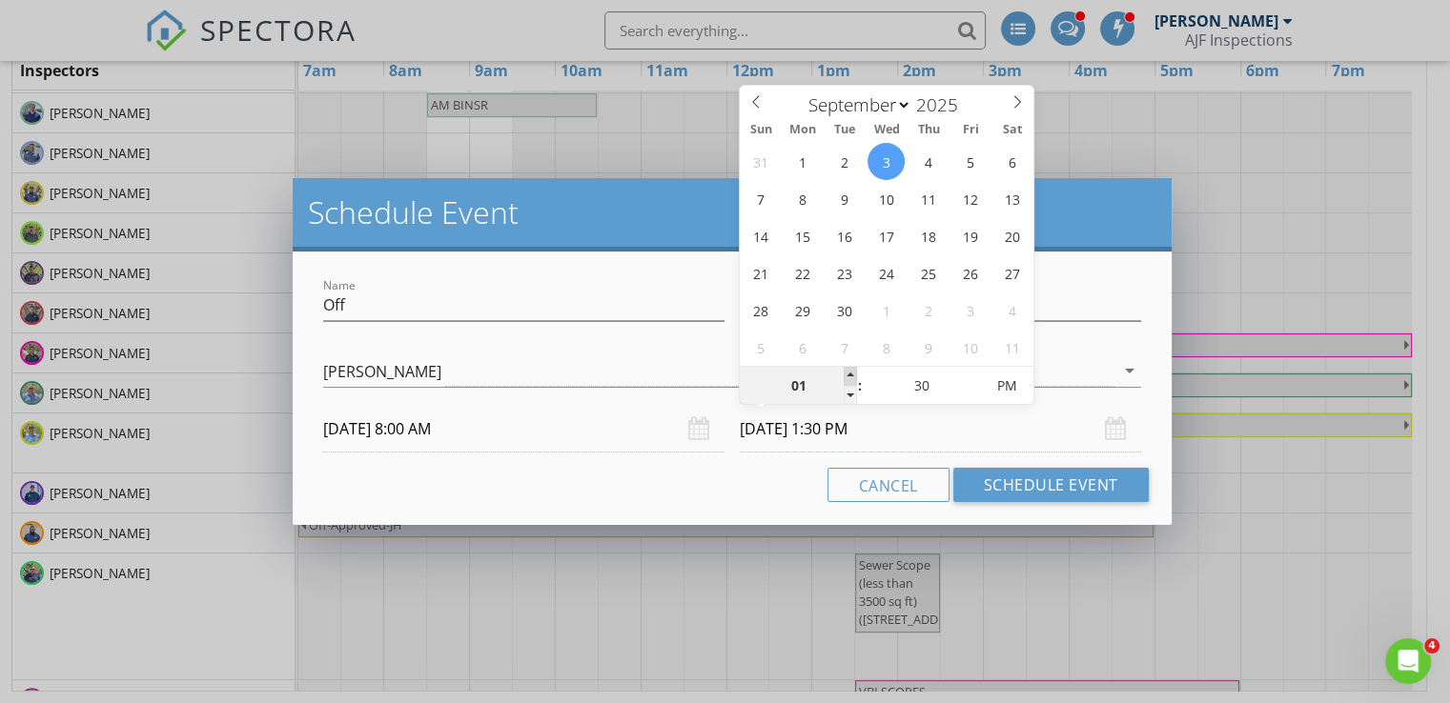
type input "02"
type input "09/03/2025 2:30 PM"
click at [851, 376] on span at bounding box center [849, 376] width 13 height 19
type input "03"
type input "09/03/2025 3:30 PM"
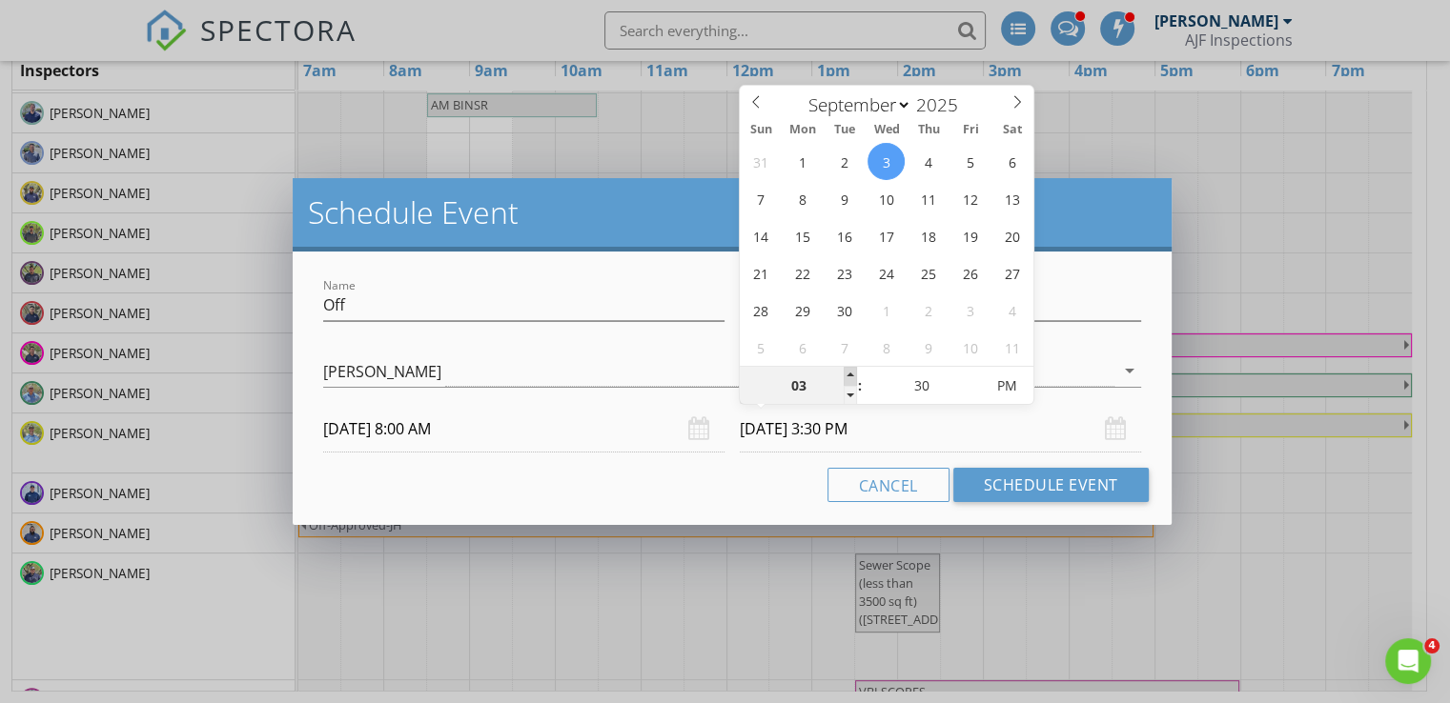
click at [851, 376] on span at bounding box center [849, 376] width 13 height 19
type input "04"
type input "09/03/2025 4:30 PM"
click at [851, 376] on span at bounding box center [849, 376] width 13 height 19
click at [465, 306] on input "Off" at bounding box center [523, 305] width 401 height 31
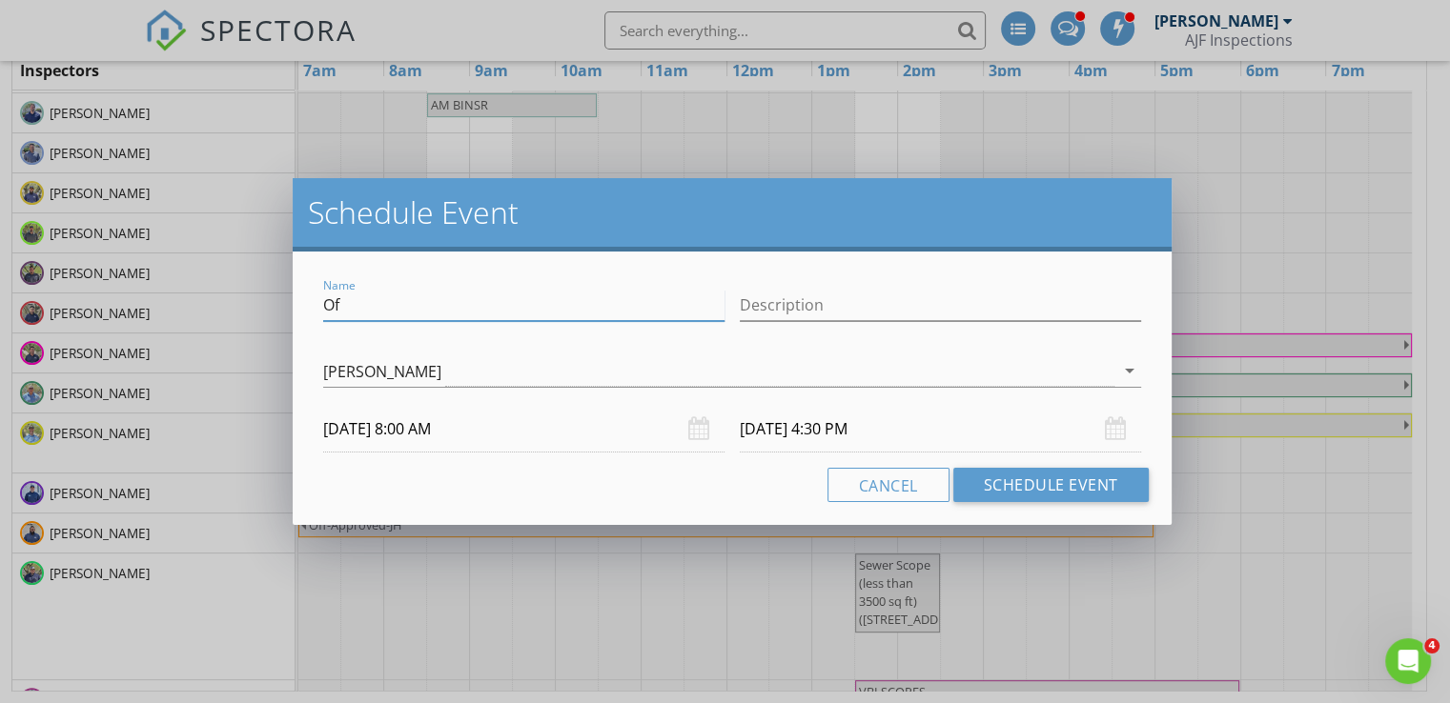
type input "O"
paste input "Termite Class & Study"
type input "Termite Class & Study"
click at [659, 260] on div "Name Termite Class & Study Description check_box_outline_blank Ben Schwartz che…" at bounding box center [732, 389] width 879 height 274
click at [1006, 481] on button "Schedule Event" at bounding box center [1050, 485] width 195 height 34
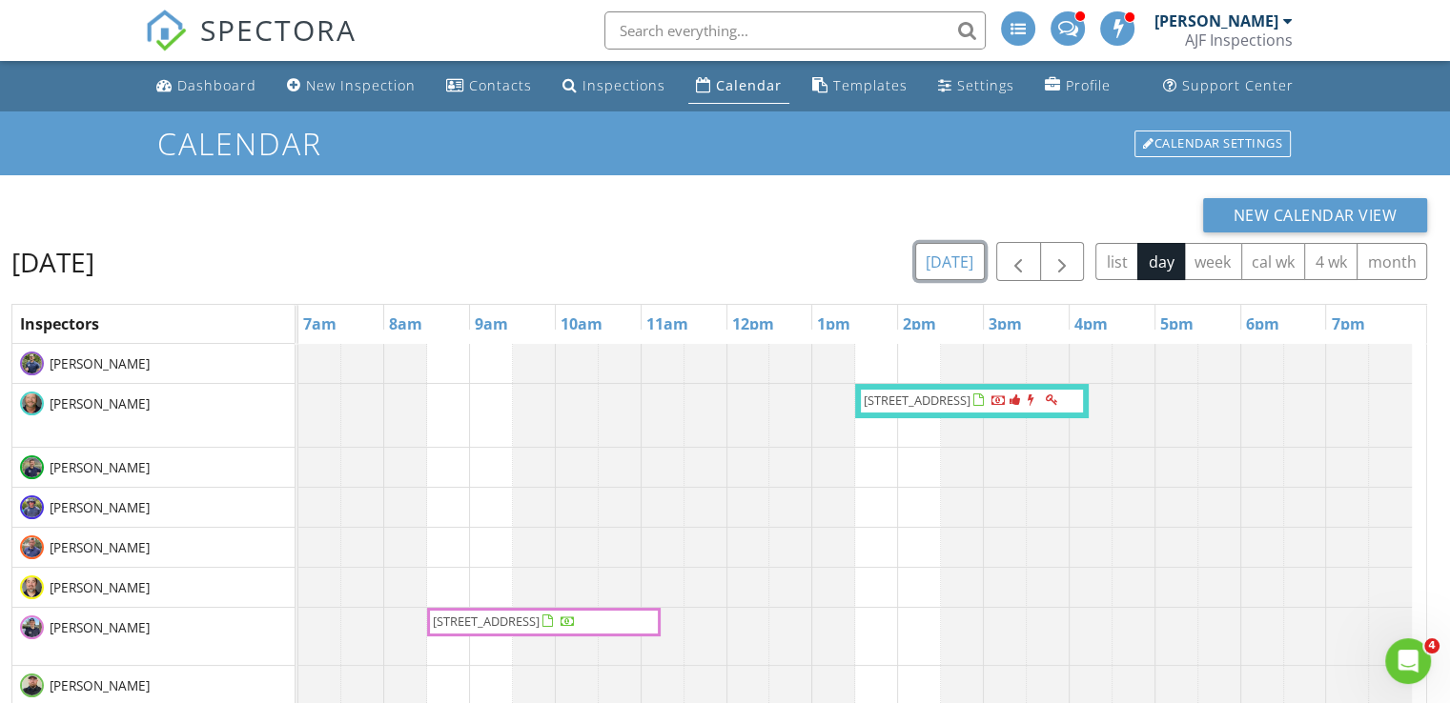
click at [962, 256] on button "[DATE]" at bounding box center [950, 261] width 70 height 37
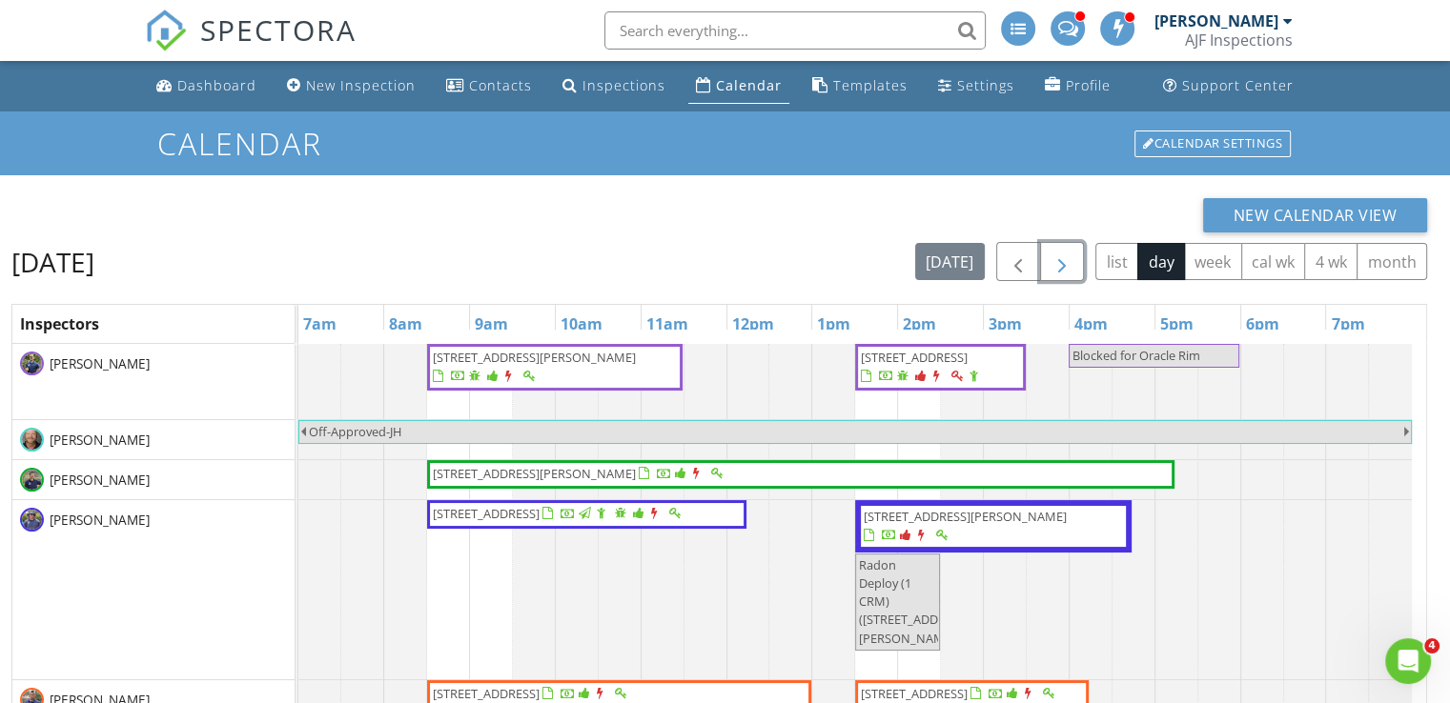
click at [1072, 264] on span "button" at bounding box center [1061, 262] width 23 height 23
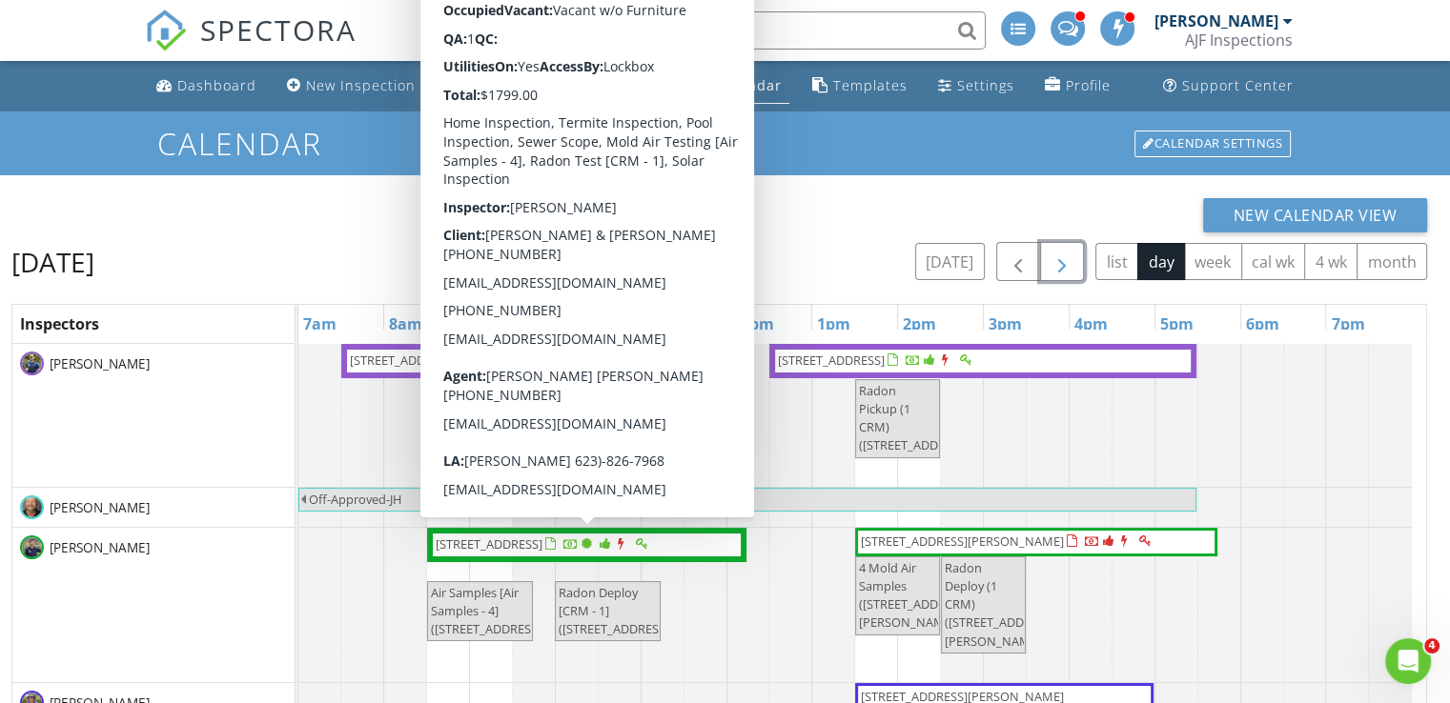
click at [298, 577] on div "7590 W Firebird Dr , Glendale 85308 10560 E Palomino Rd , Scottsdale 85258 4 Mo…" at bounding box center [298, 605] width 0 height 154
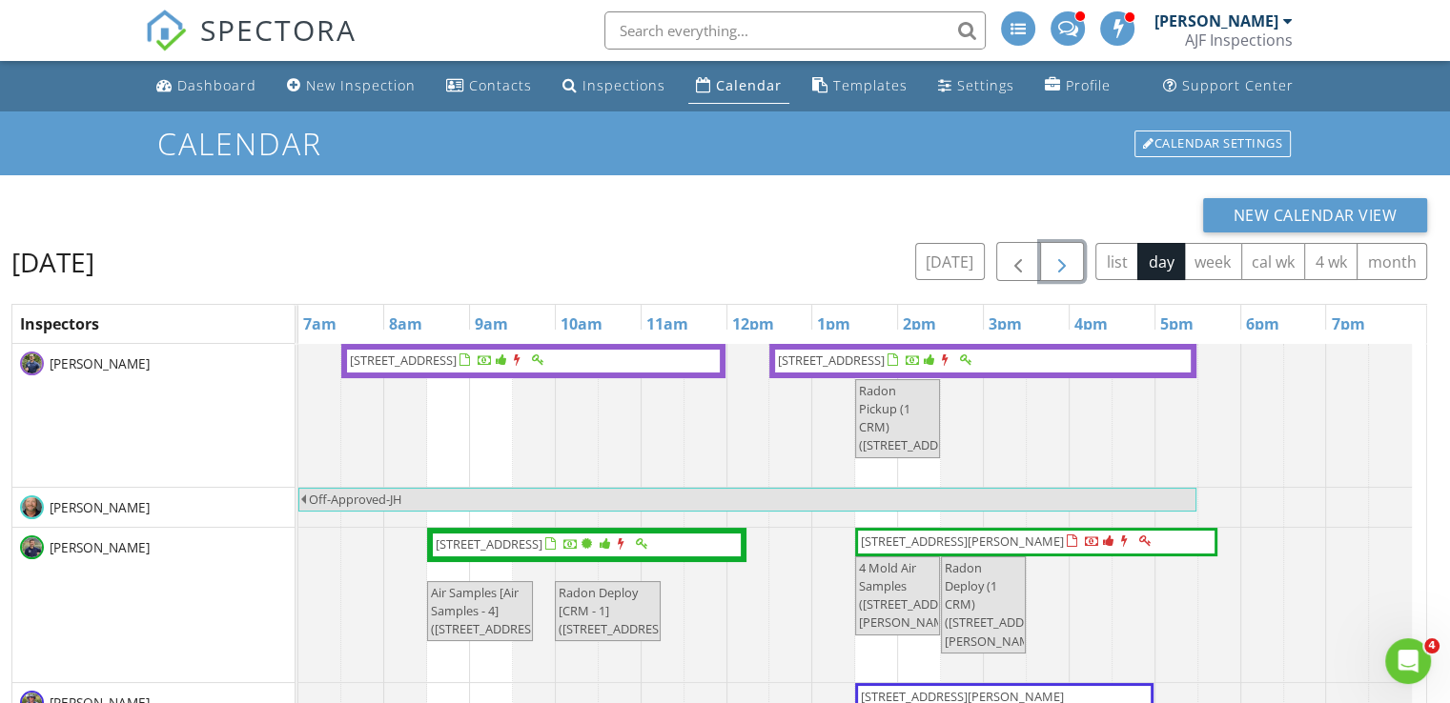
drag, startPoint x: 595, startPoint y: 555, endPoint x: 554, endPoint y: 664, distance: 117.0
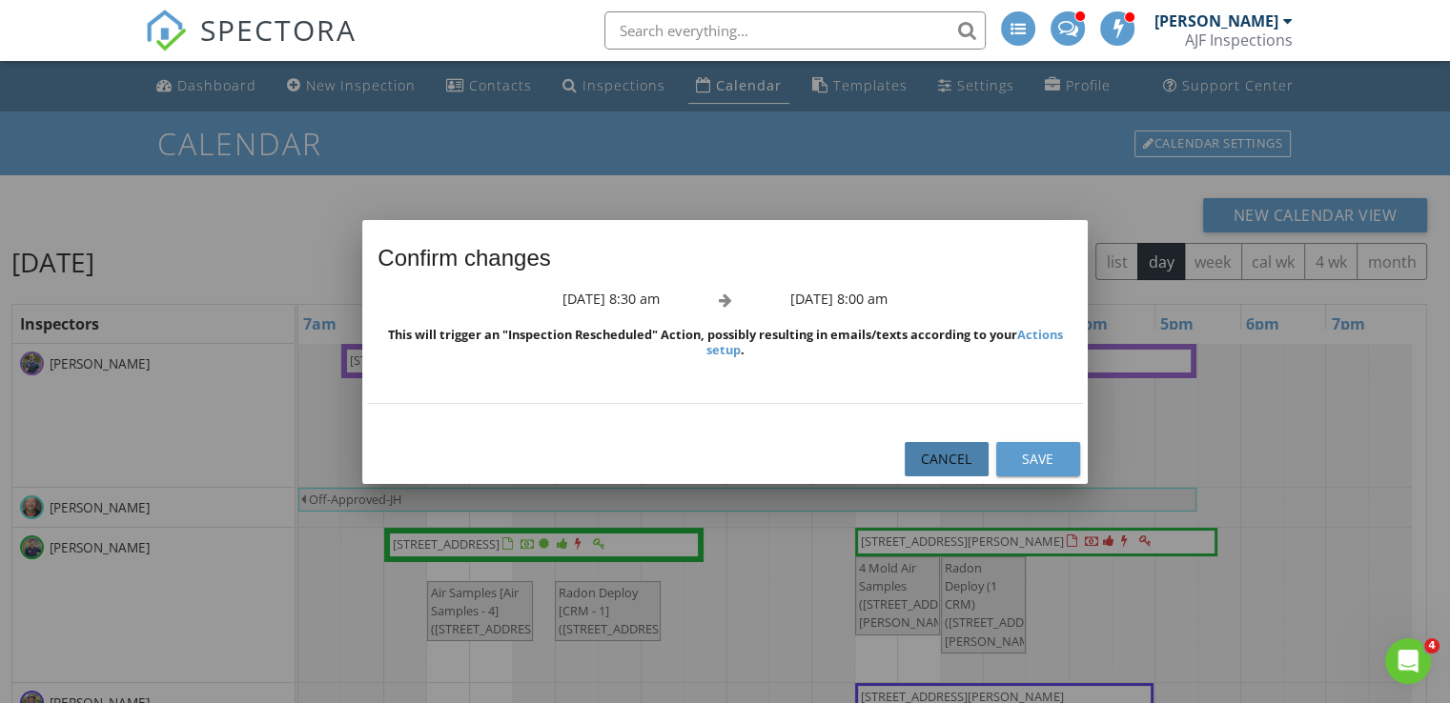
click at [956, 446] on button "Cancel" at bounding box center [946, 459] width 84 height 34
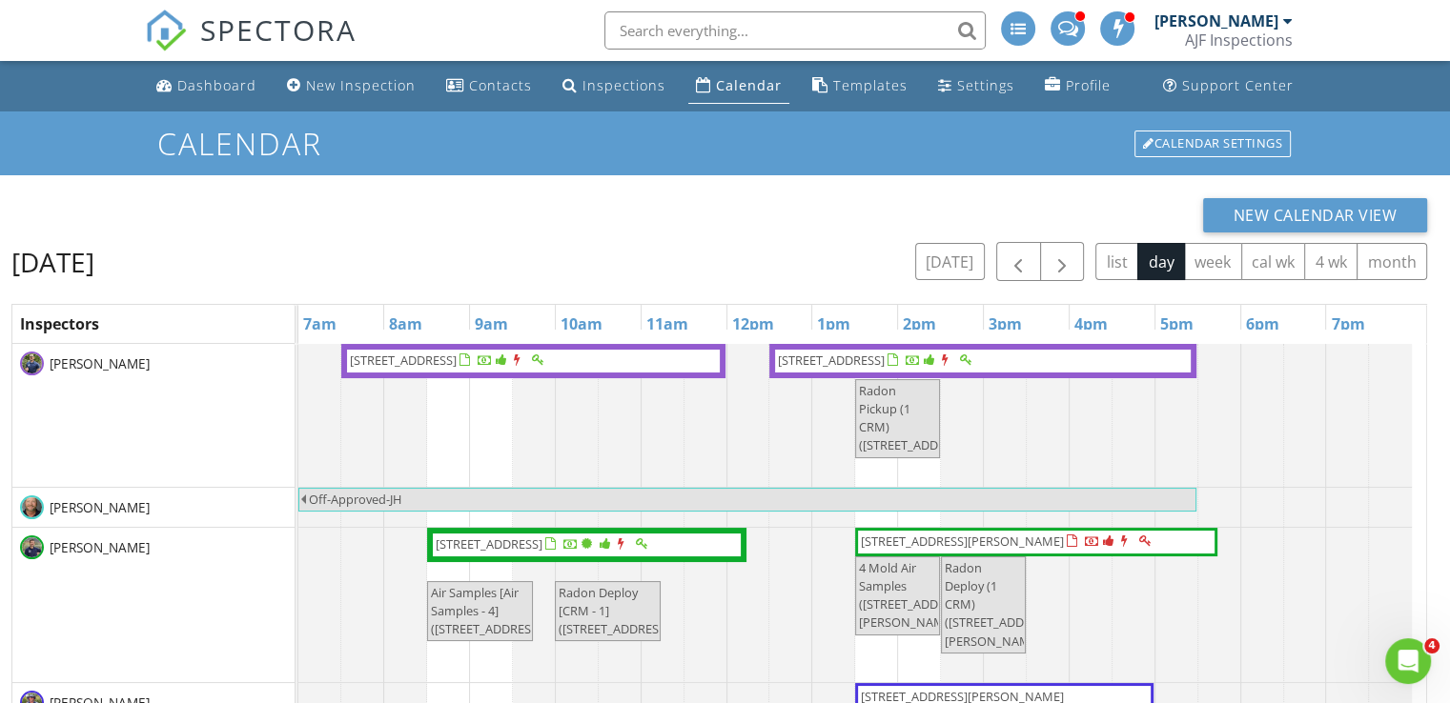
click at [542, 548] on span "[STREET_ADDRESS]" at bounding box center [489, 544] width 107 height 17
click at [294, 213] on div "New Calendar View" at bounding box center [718, 215] width 1415 height 34
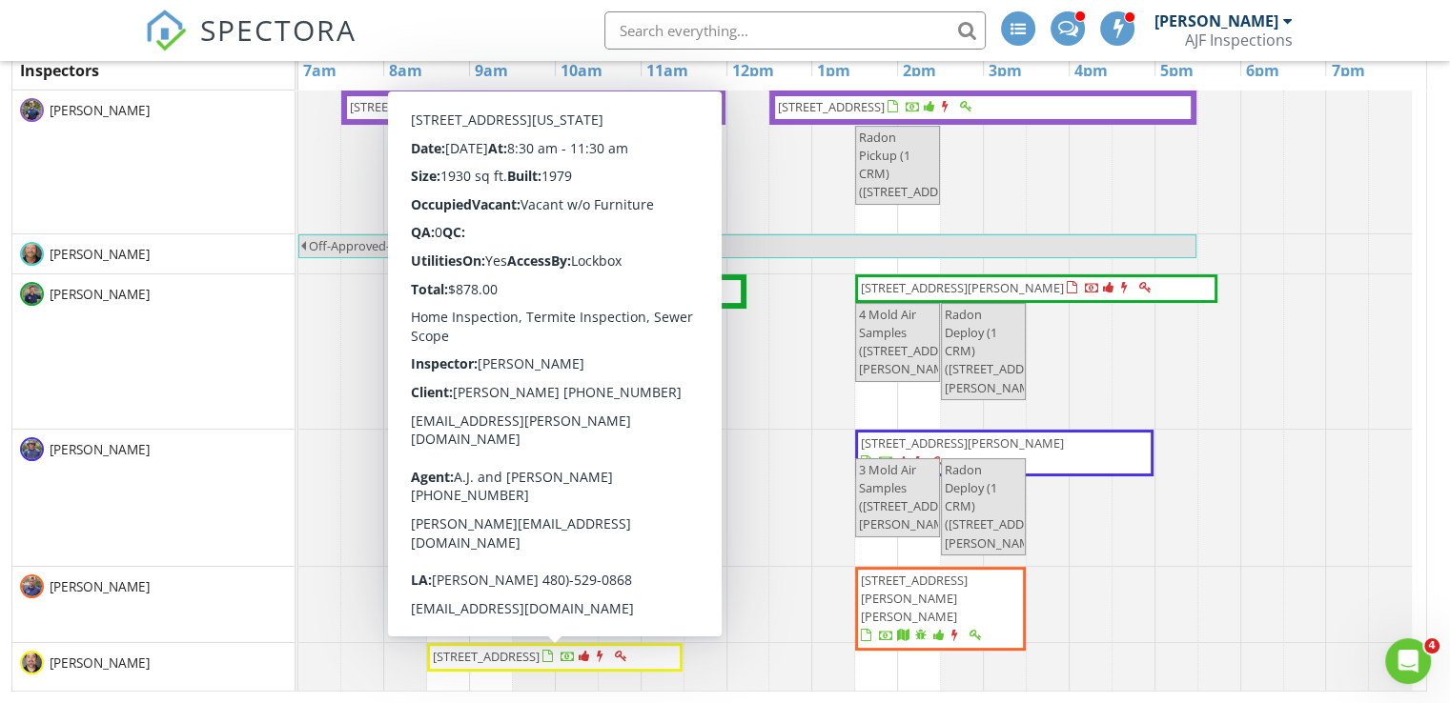
click at [592, 667] on span "[STREET_ADDRESS]" at bounding box center [531, 657] width 201 height 19
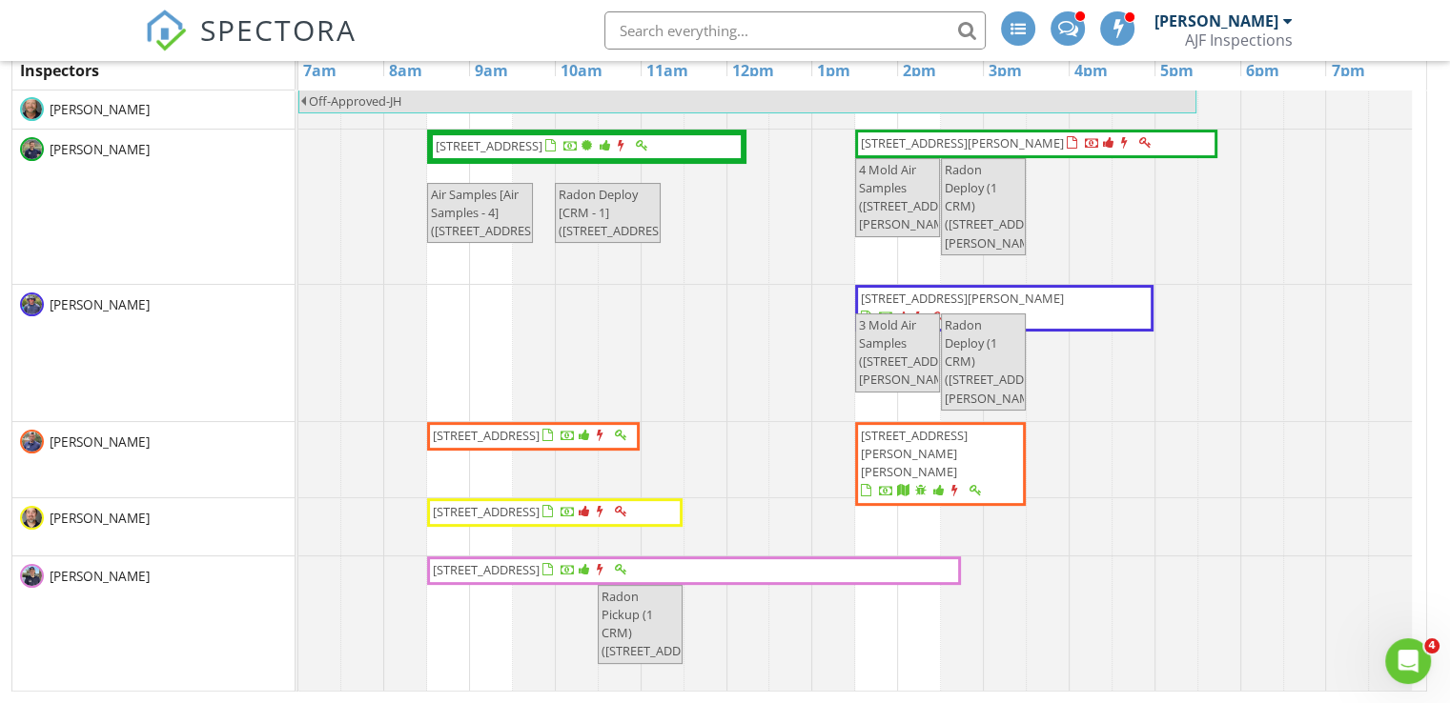
scroll to position [149, 0]
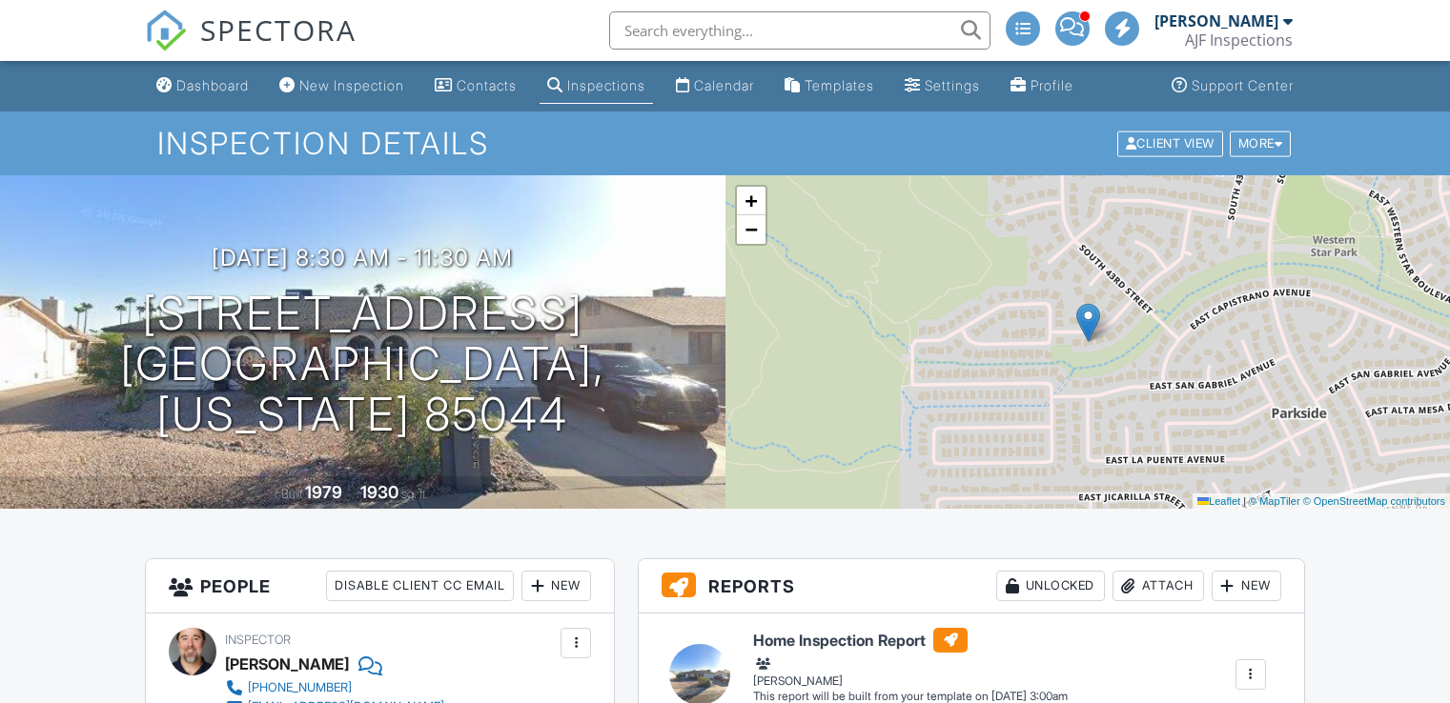
scroll to position [1132, 0]
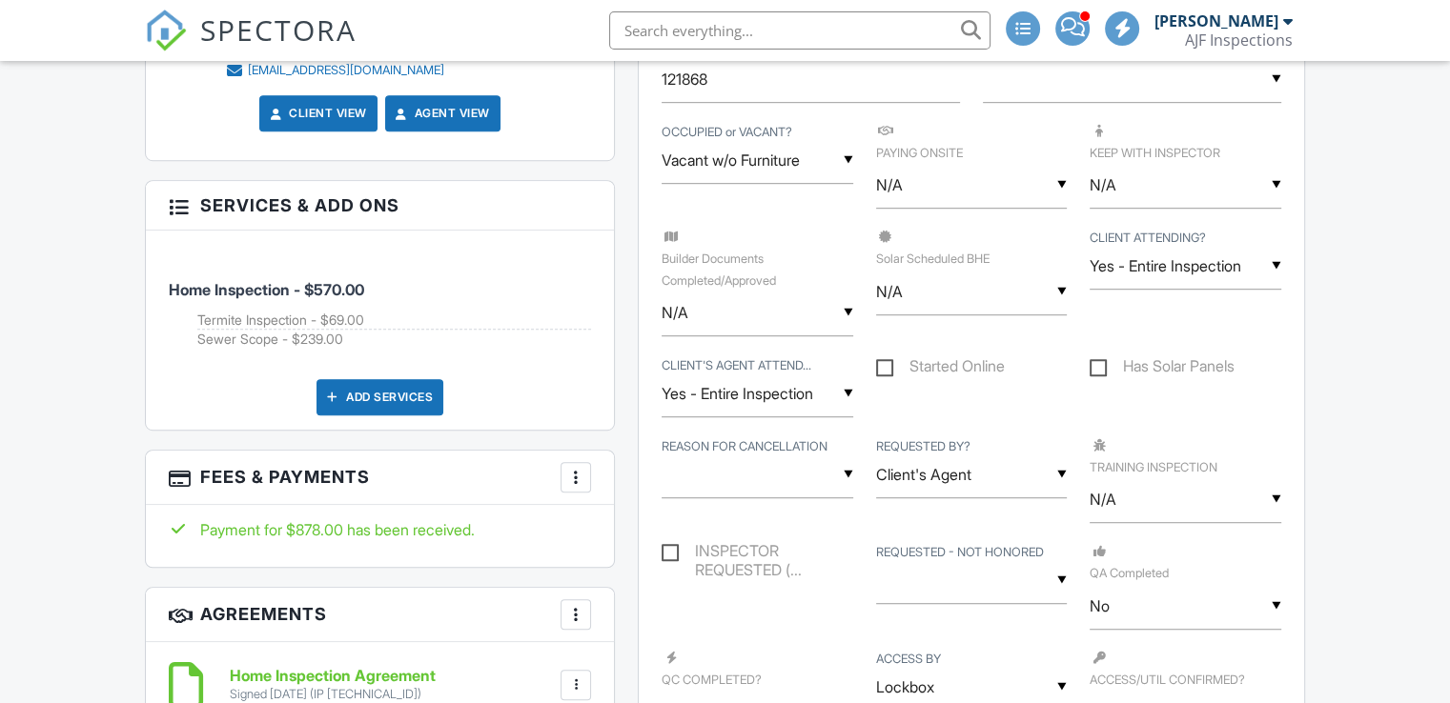
click at [1128, 436] on label "TRAINING INSPECTION" at bounding box center [1185, 455] width 192 height 38
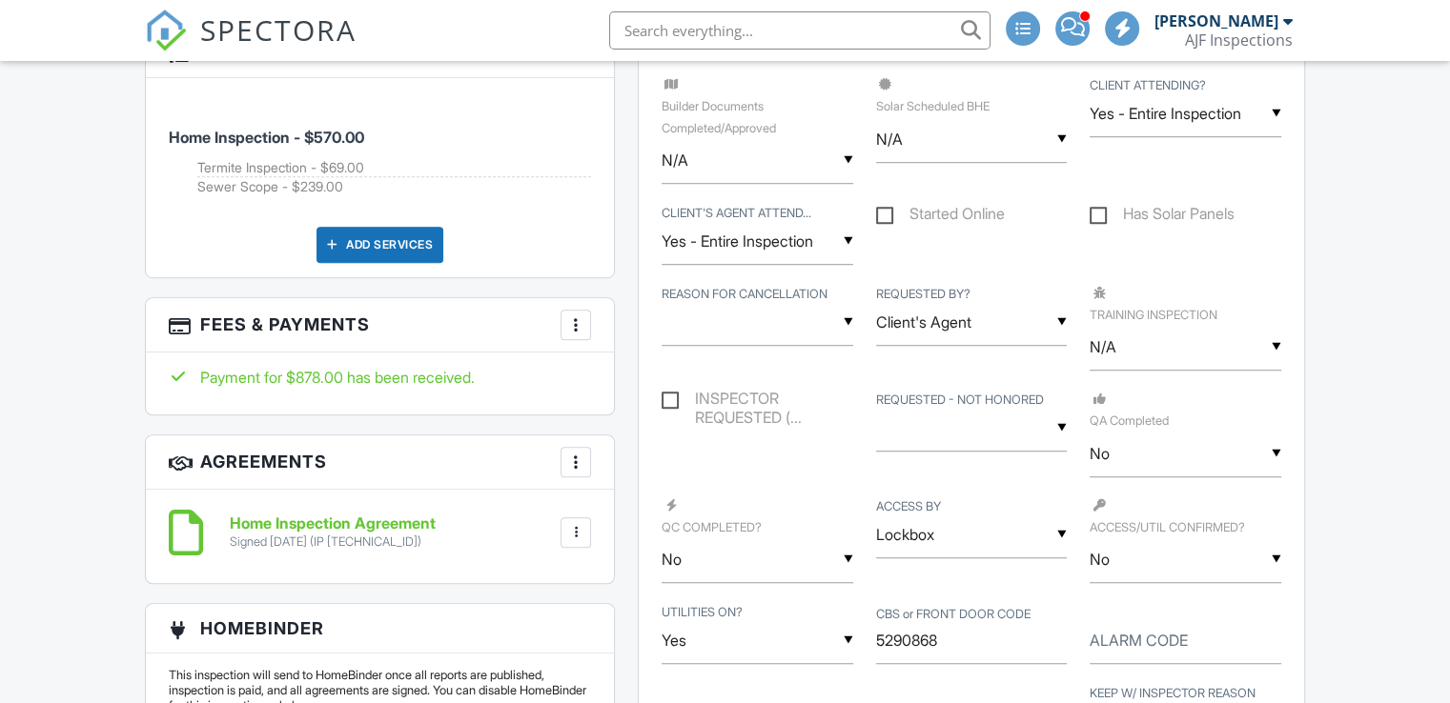
scroll to position [1285, 0]
click at [1126, 355] on div "▼ N/A N/A Yes No N/A Yes No" at bounding box center [1185, 347] width 192 height 47
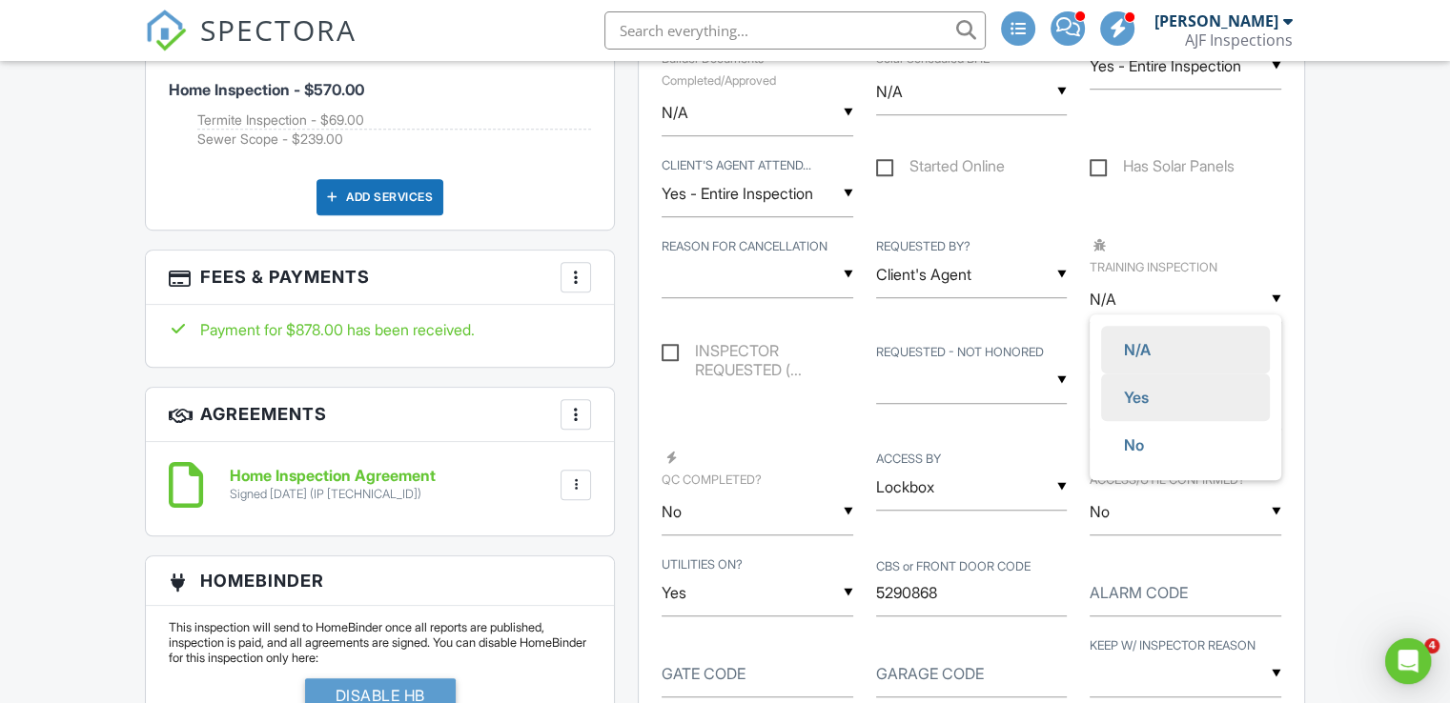
scroll to position [0, 0]
click at [1128, 387] on span "Yes" at bounding box center [1135, 398] width 55 height 48
type input "Yes"
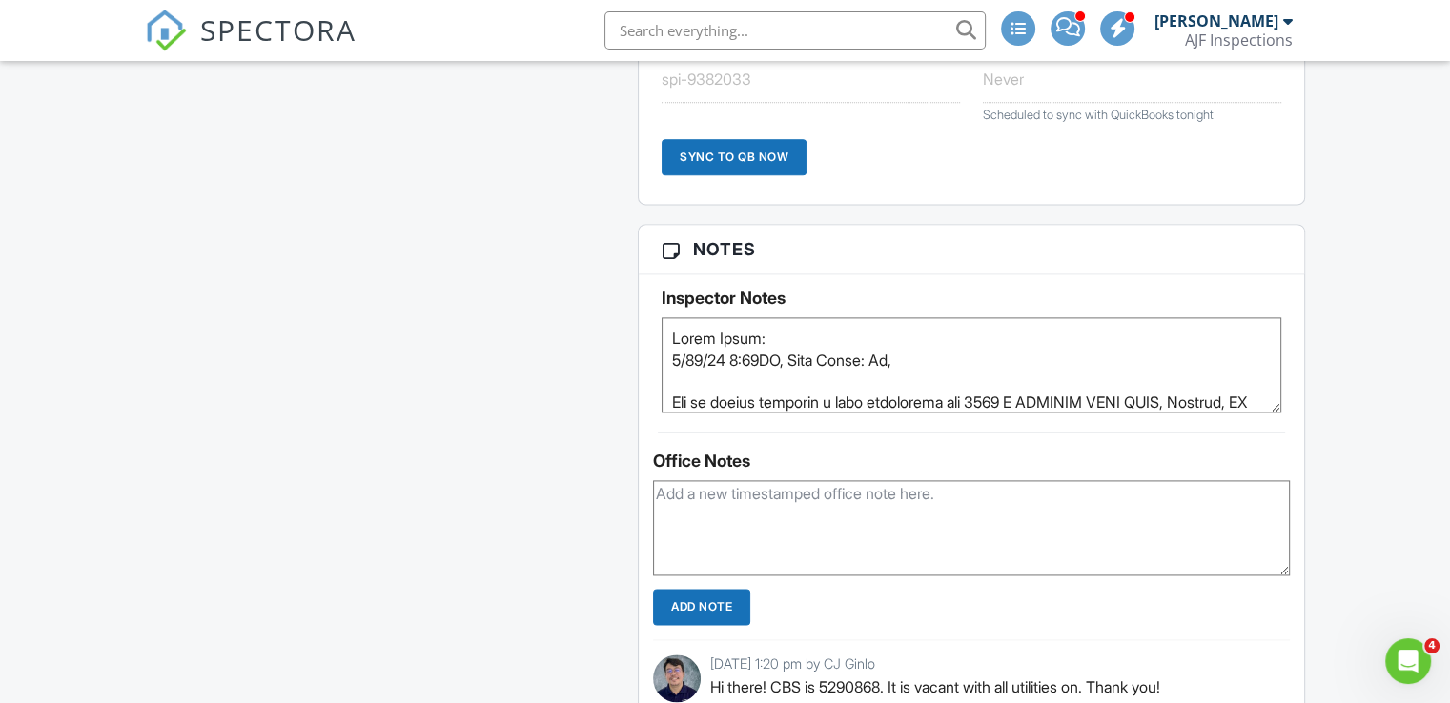
scroll to position [2545, 0]
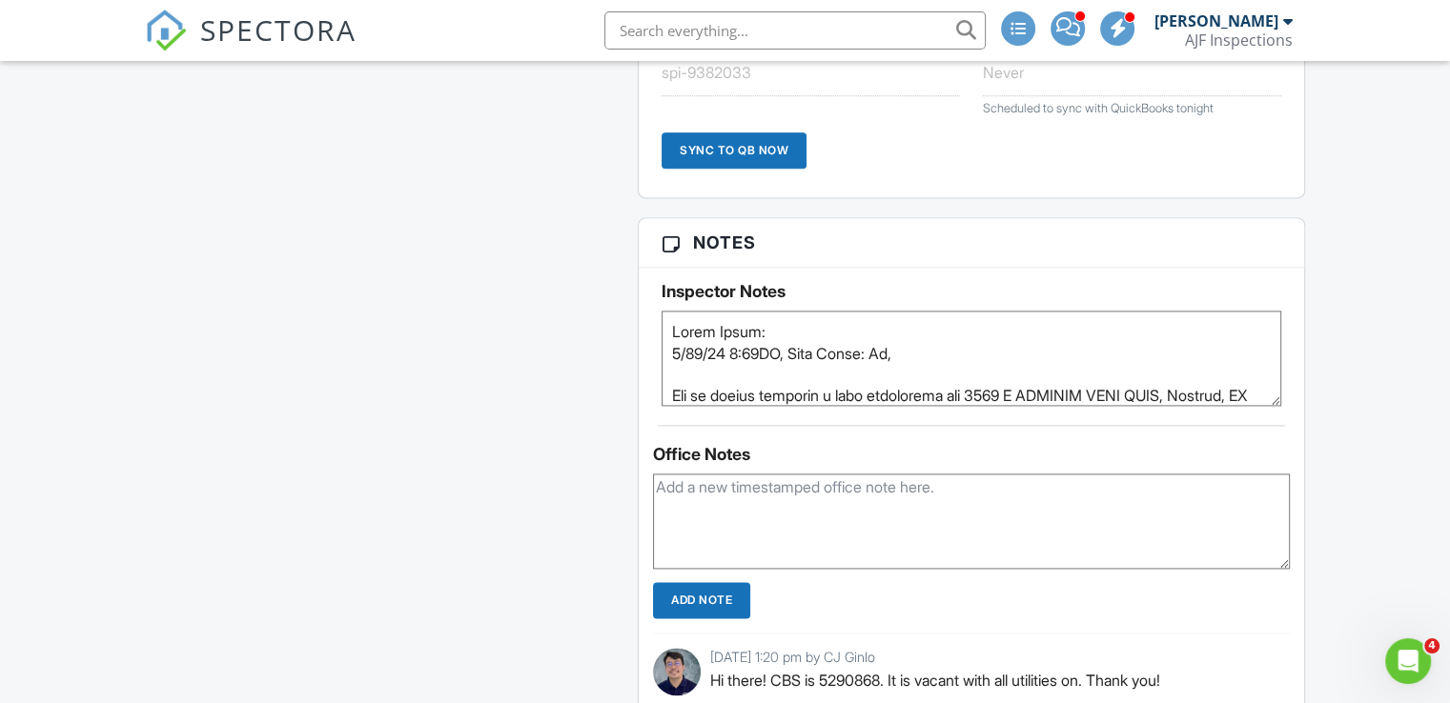
click at [681, 329] on textarea at bounding box center [970, 358] width 619 height 95
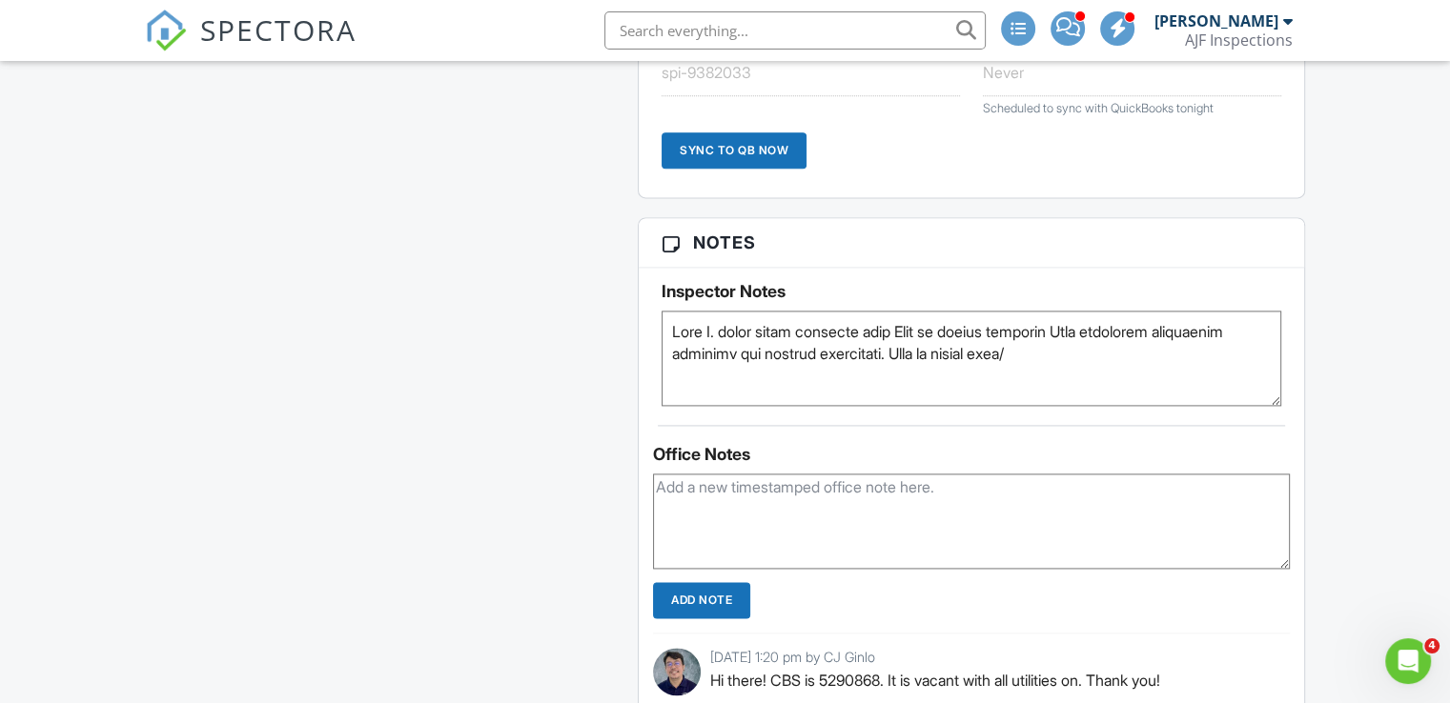
click at [991, 349] on textarea at bounding box center [970, 358] width 619 height 95
click at [919, 377] on textarea at bounding box center [970, 358] width 619 height 95
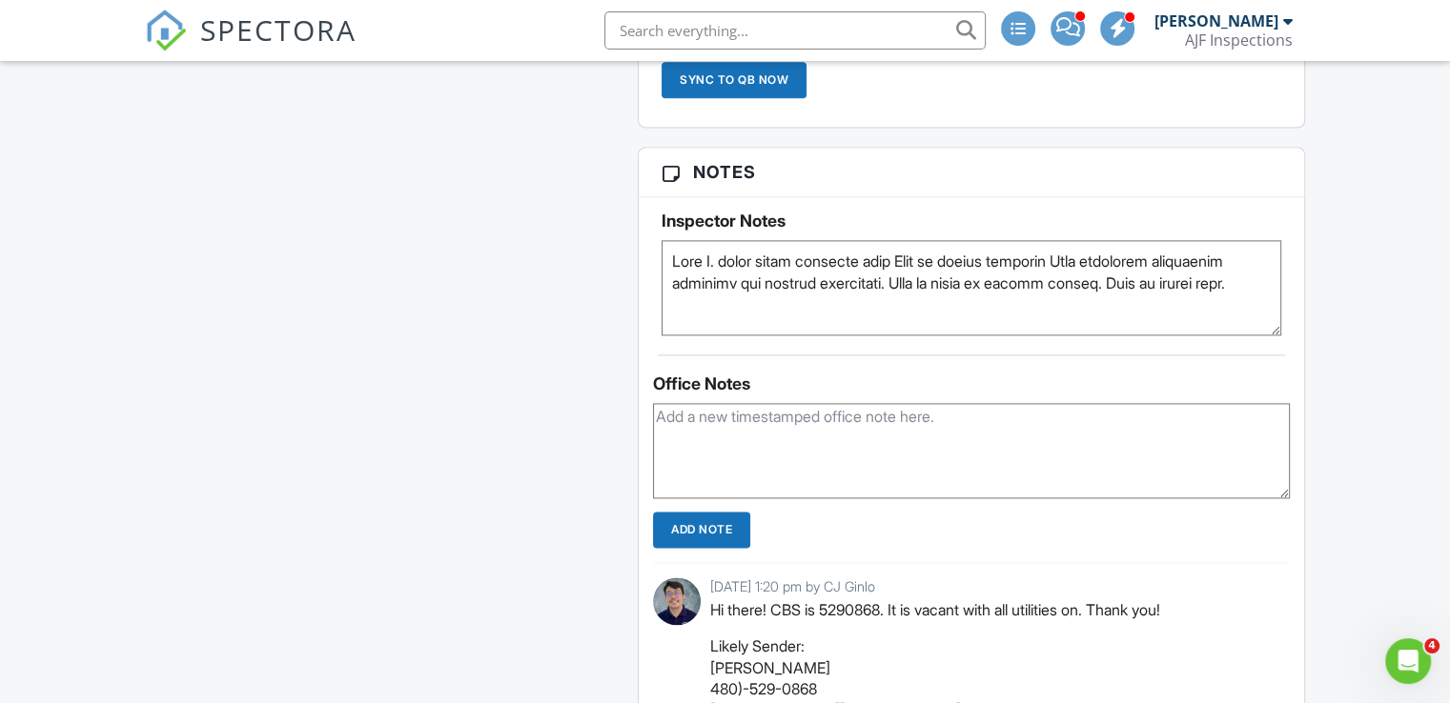
scroll to position [2615, 0]
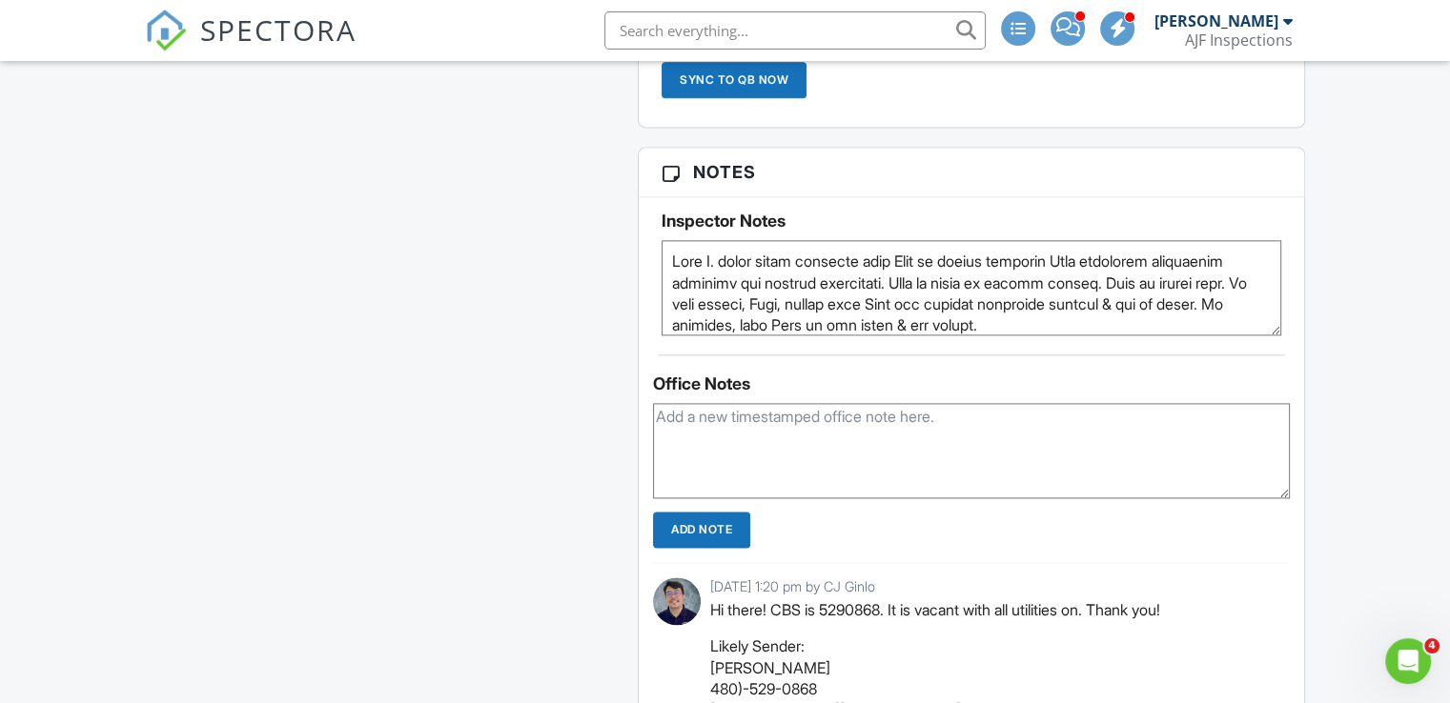
click at [749, 317] on textarea at bounding box center [970, 287] width 619 height 95
click at [1024, 318] on textarea at bounding box center [970, 287] width 619 height 95
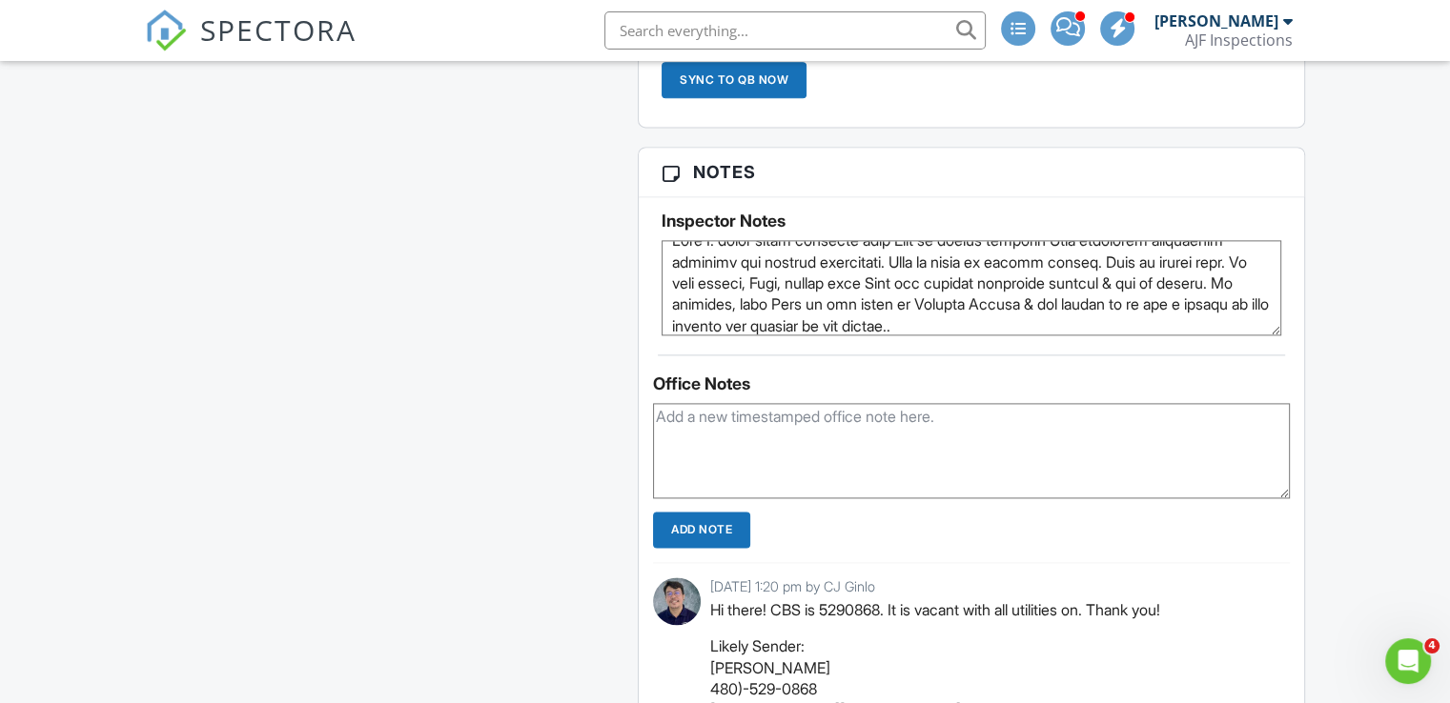
click at [1137, 318] on textarea at bounding box center [970, 287] width 619 height 95
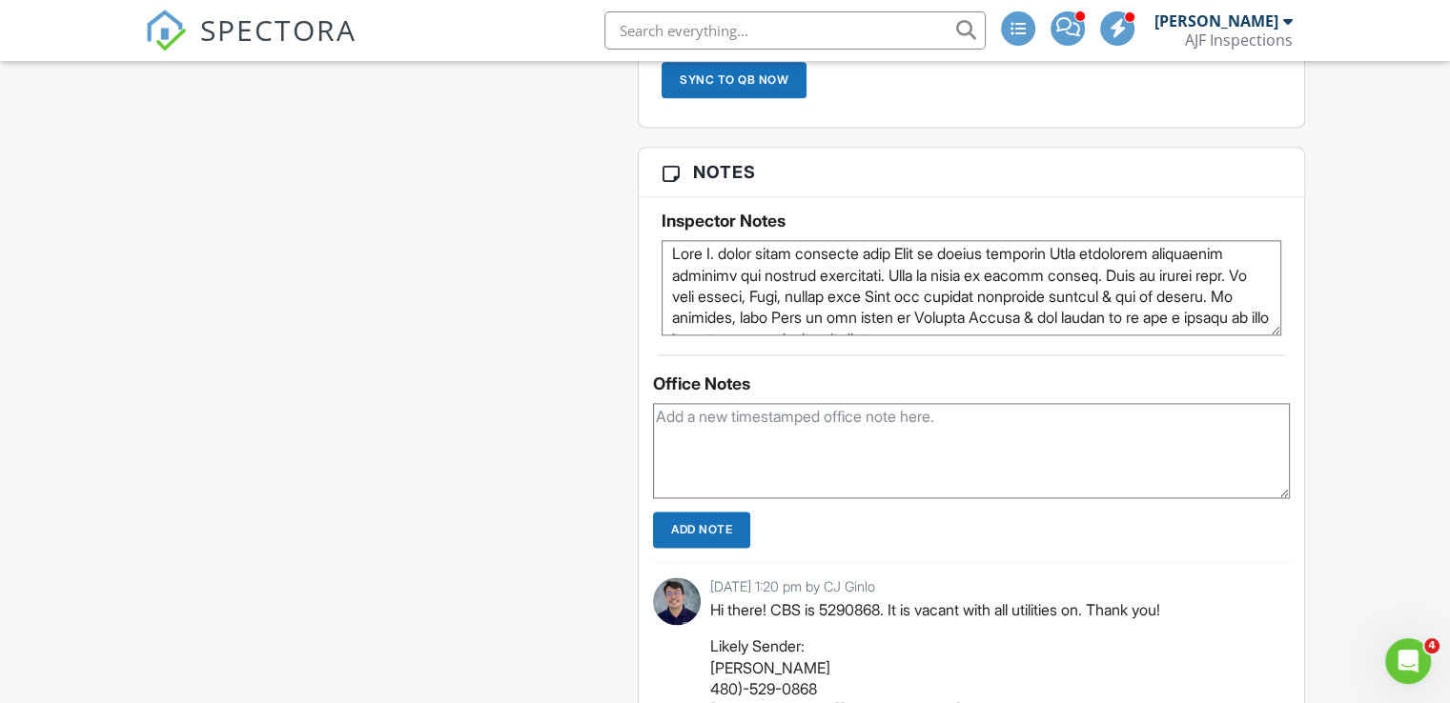
scroll to position [0, 0]
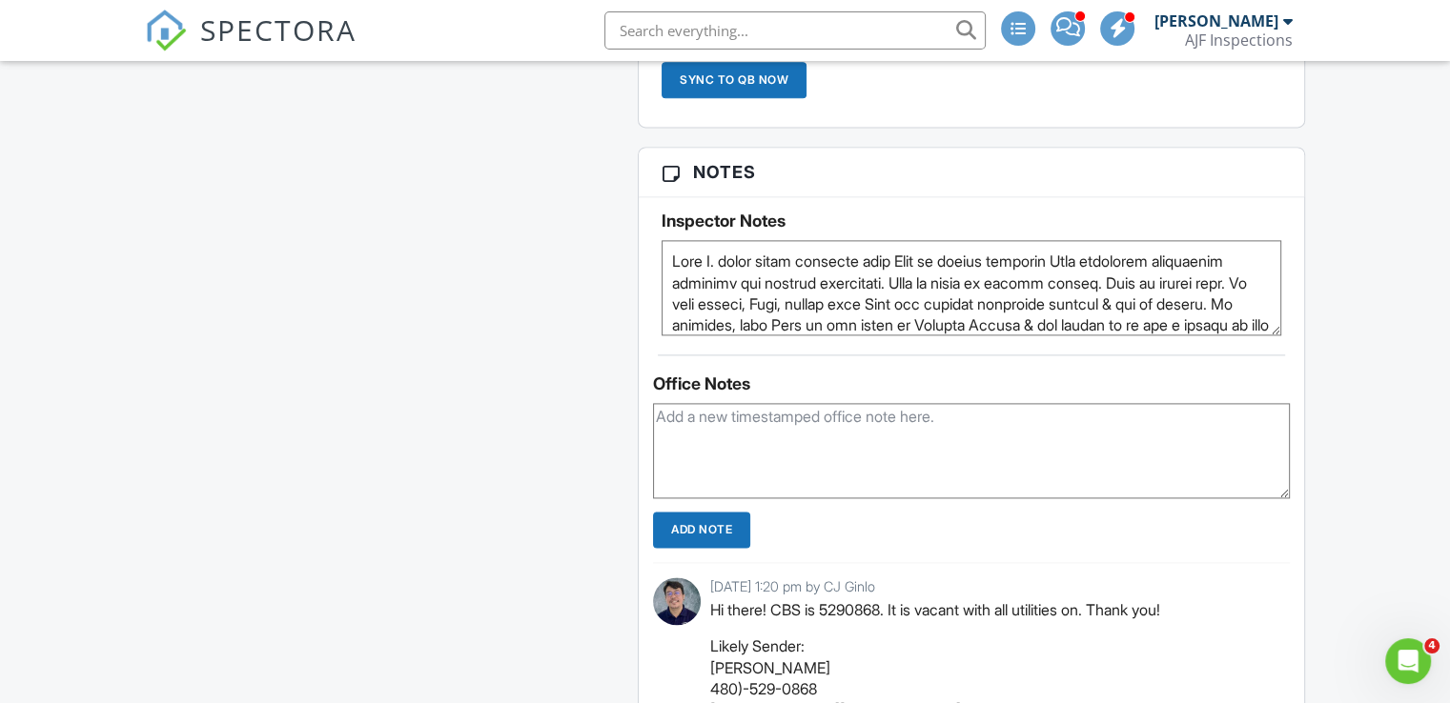
drag, startPoint x: 1118, startPoint y: 320, endPoint x: 553, endPoint y: 241, distance: 570.7
click at [553, 241] on div "All emails and texts are disabled for this inspection! All emails and texts hav…" at bounding box center [724, 473] width 1183 height 5060
type textarea "Eric C. final phase parallel with Levi to shadow ensuring Eric completes everyt…"
click at [705, 409] on textarea at bounding box center [971, 450] width 637 height 95
paste textarea "Eric C. final phase parallel with Levi to shadow ensuring Eric completes everyt…"
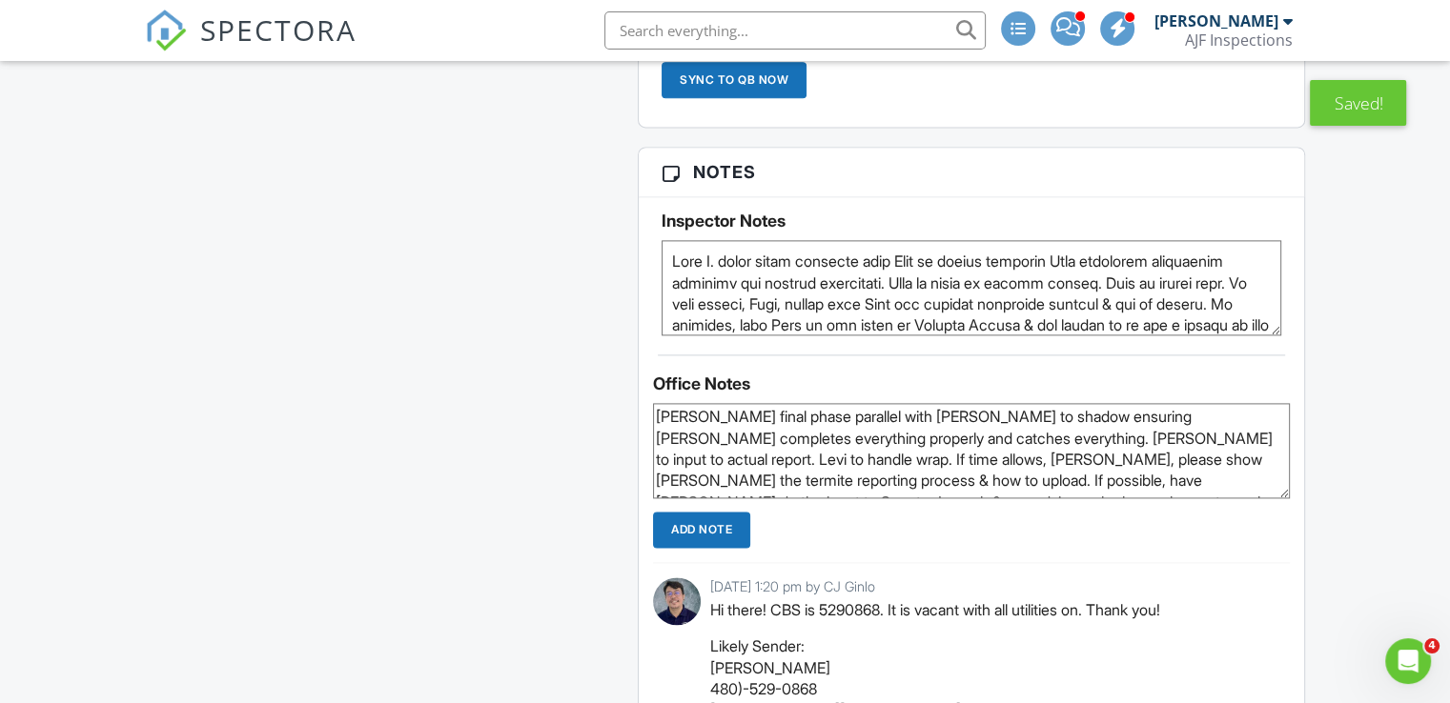
scroll to position [13, 0]
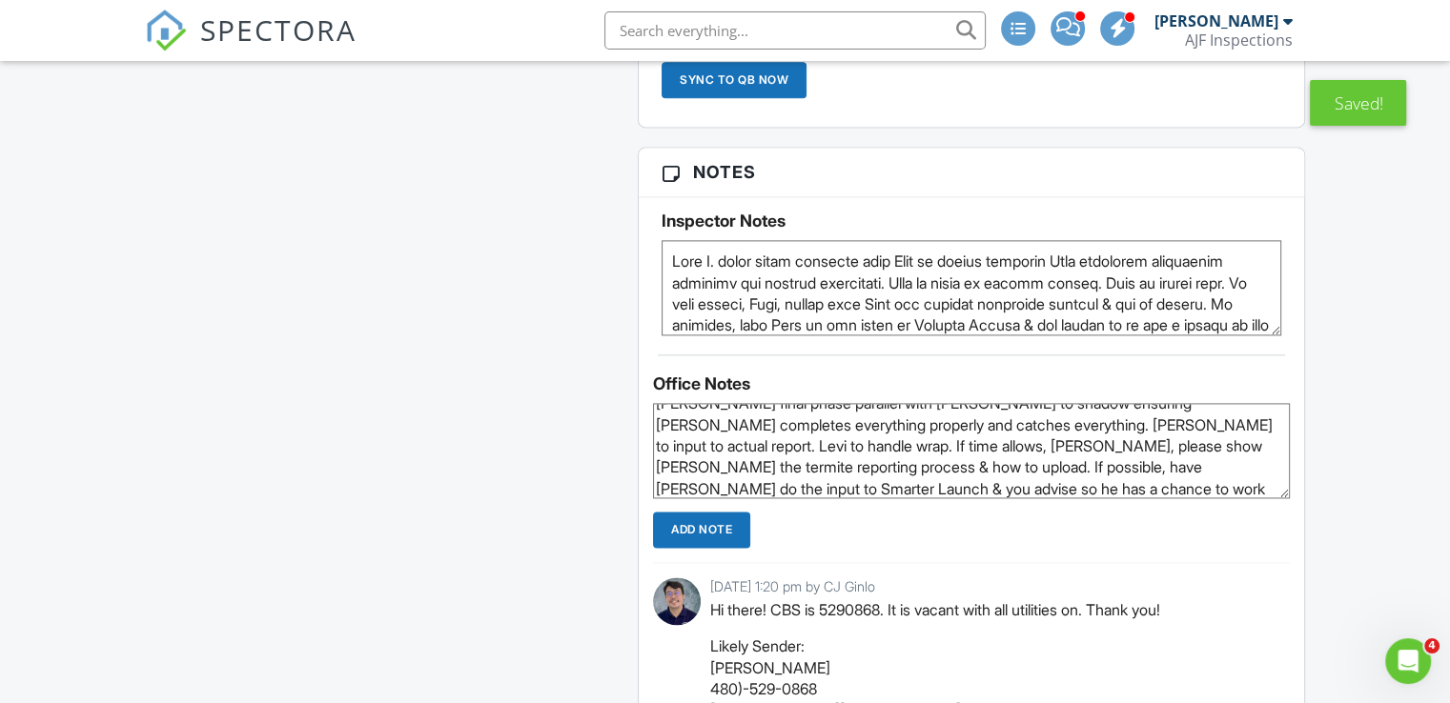
type textarea "Eric C. final phase parallel with Levi to shadow ensuring Eric completes everyt…"
click at [715, 516] on input "Add Note" at bounding box center [701, 530] width 97 height 36
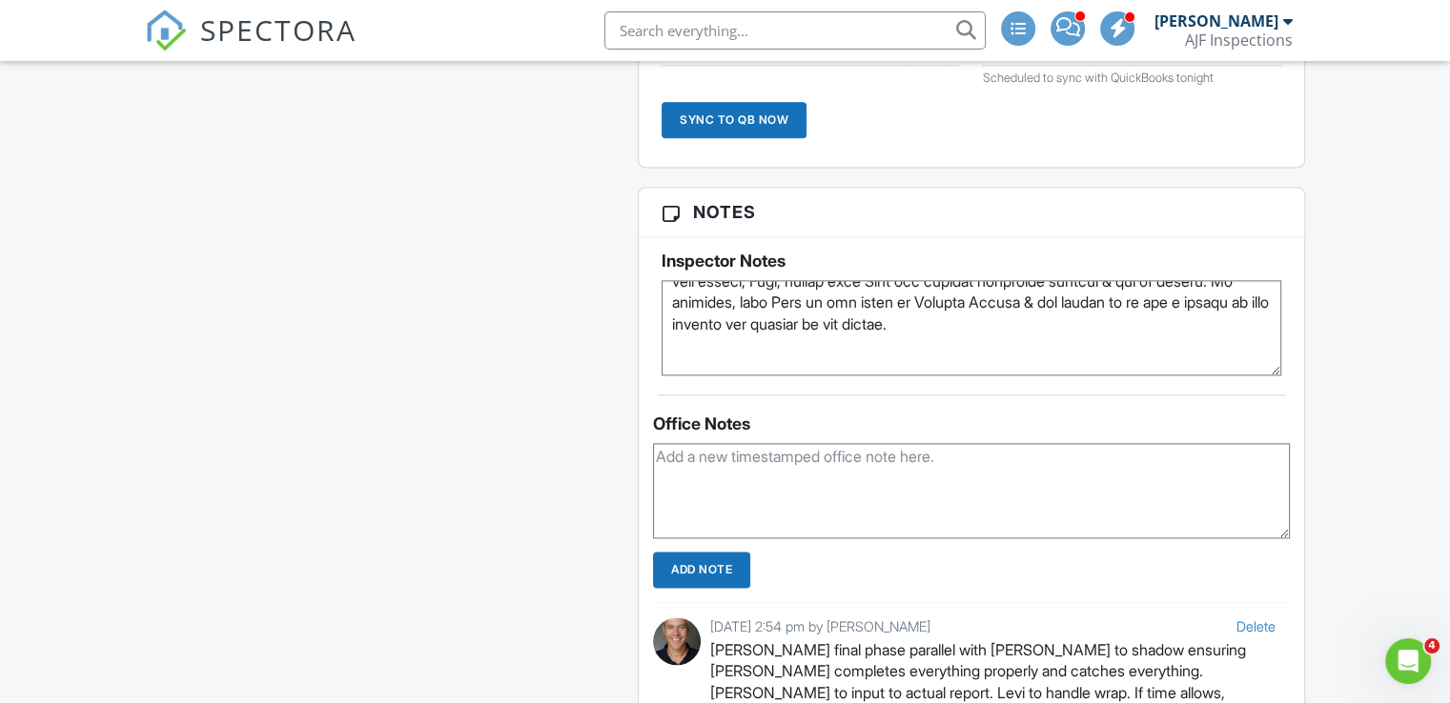
scroll to position [91, 0]
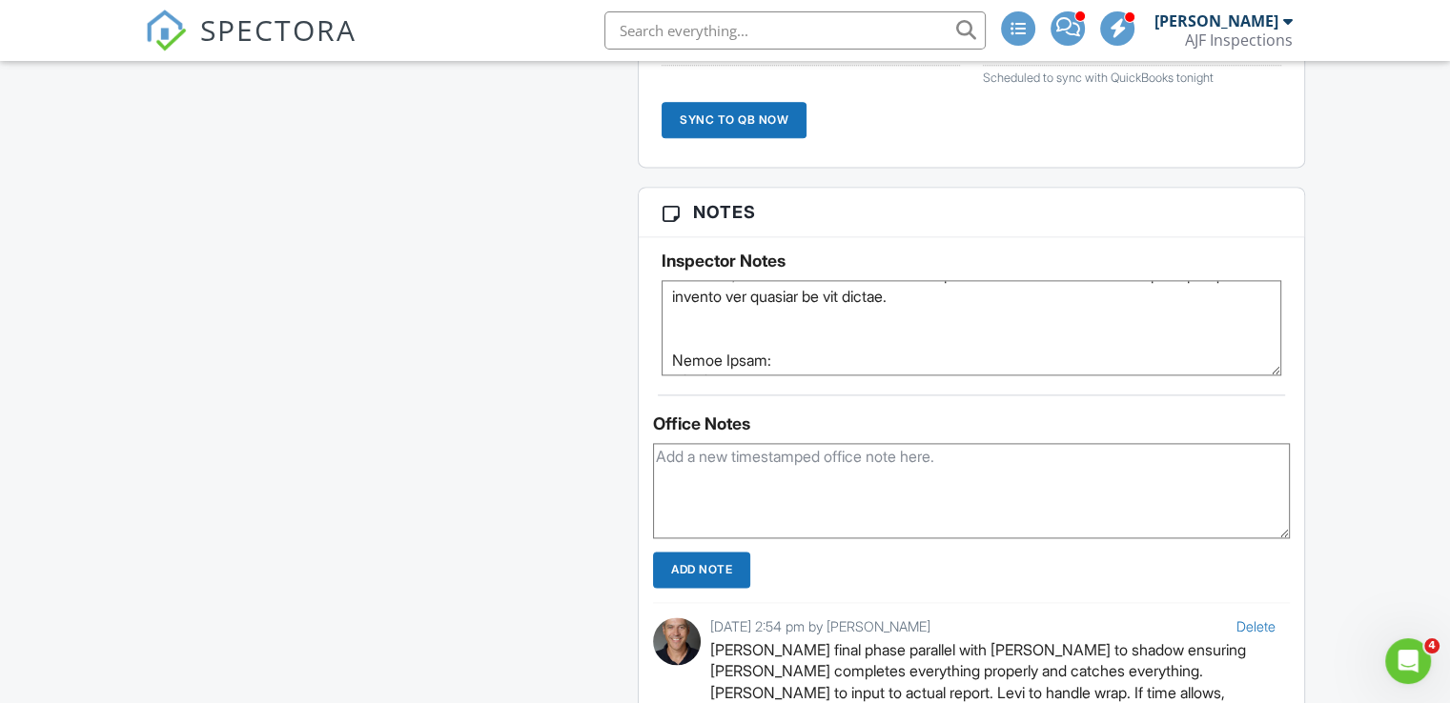
drag, startPoint x: 671, startPoint y: 295, endPoint x: 1174, endPoint y: 313, distance: 503.5
click at [1174, 313] on textarea at bounding box center [970, 327] width 619 height 95
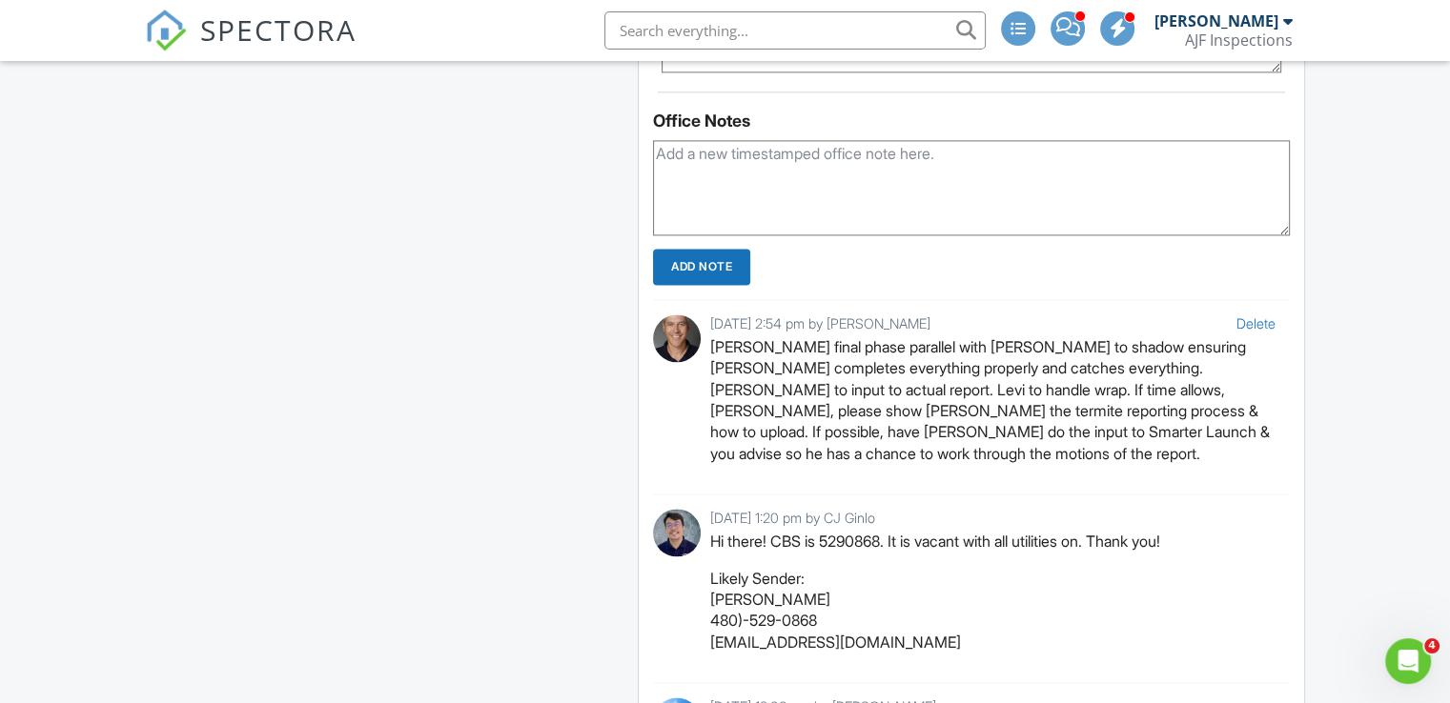
scroll to position [2881, 0]
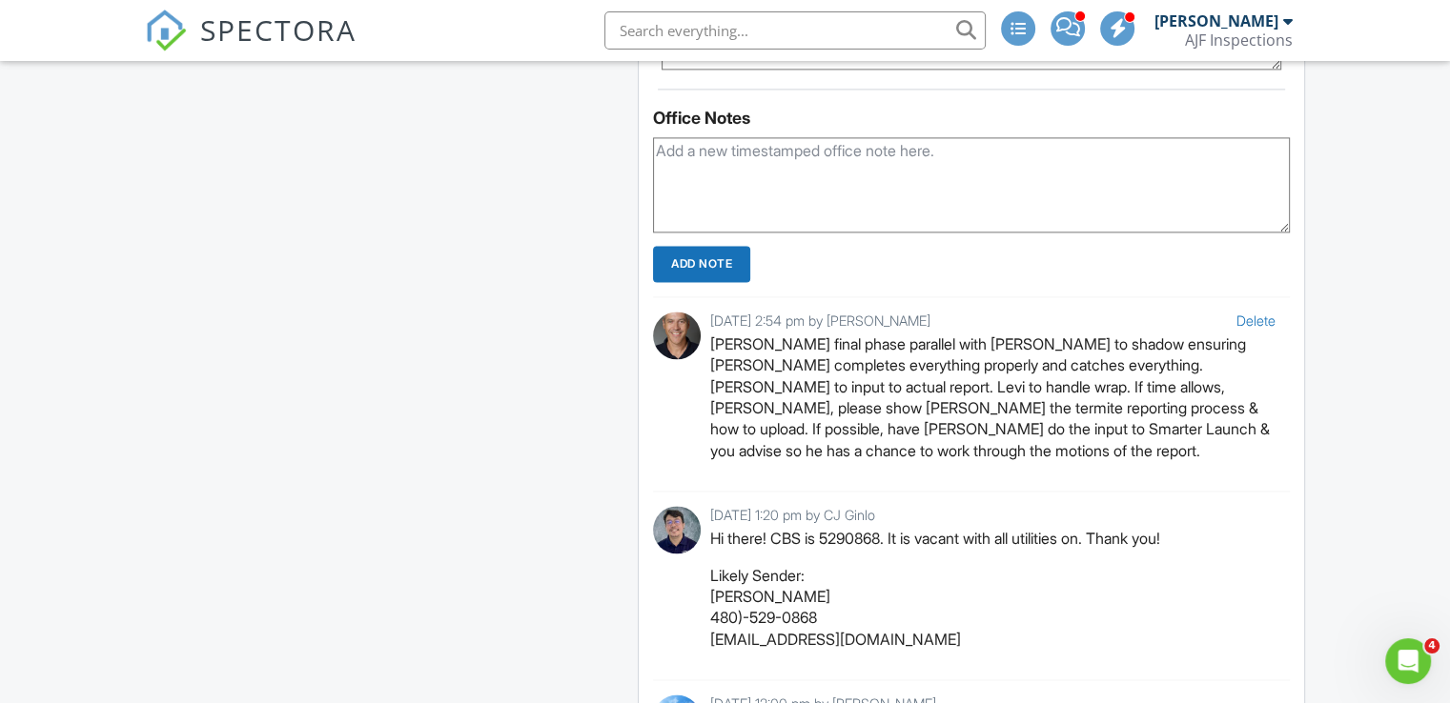
type textarea "Quote Notes: 8/28/25 8:22AM, Khei Mones: Hi, Can we please schedule a home insp…"
click at [1261, 315] on link "Delete" at bounding box center [1255, 321] width 39 height 16
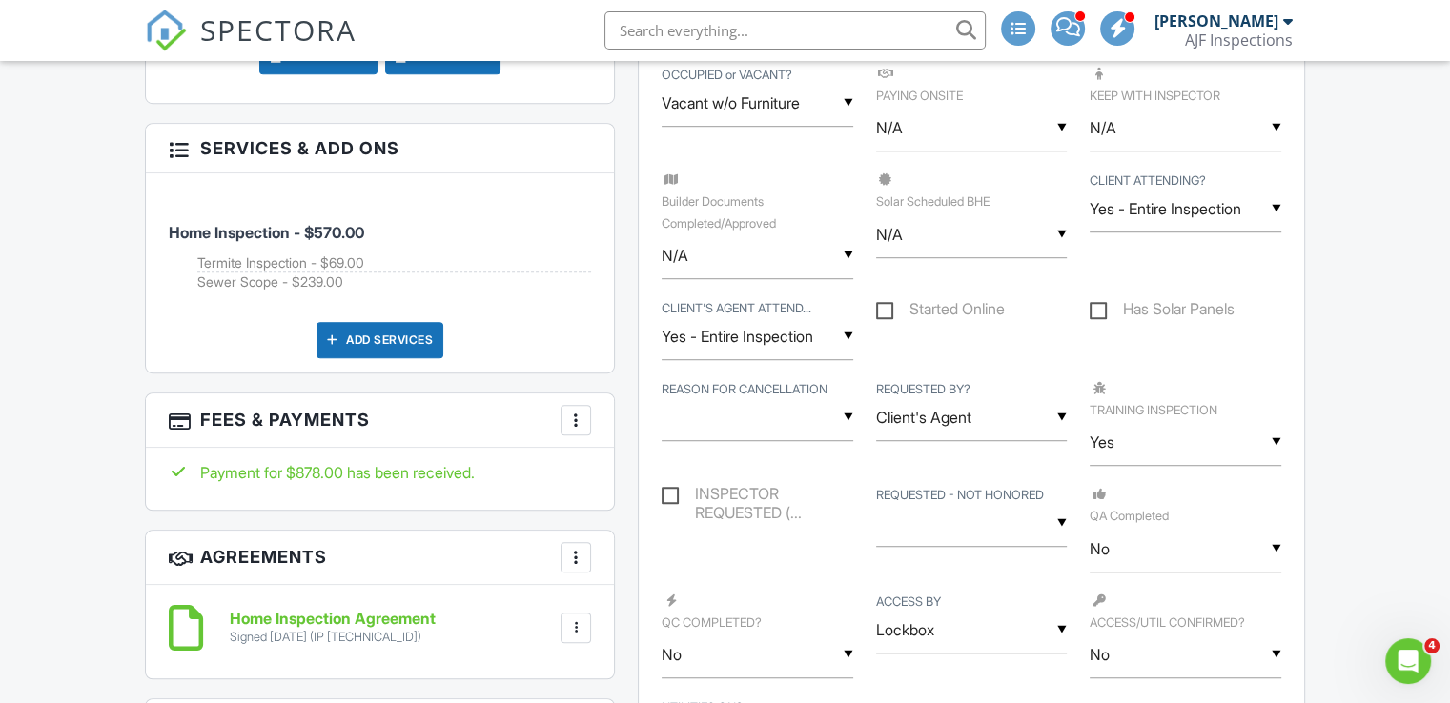
scroll to position [1195, 0]
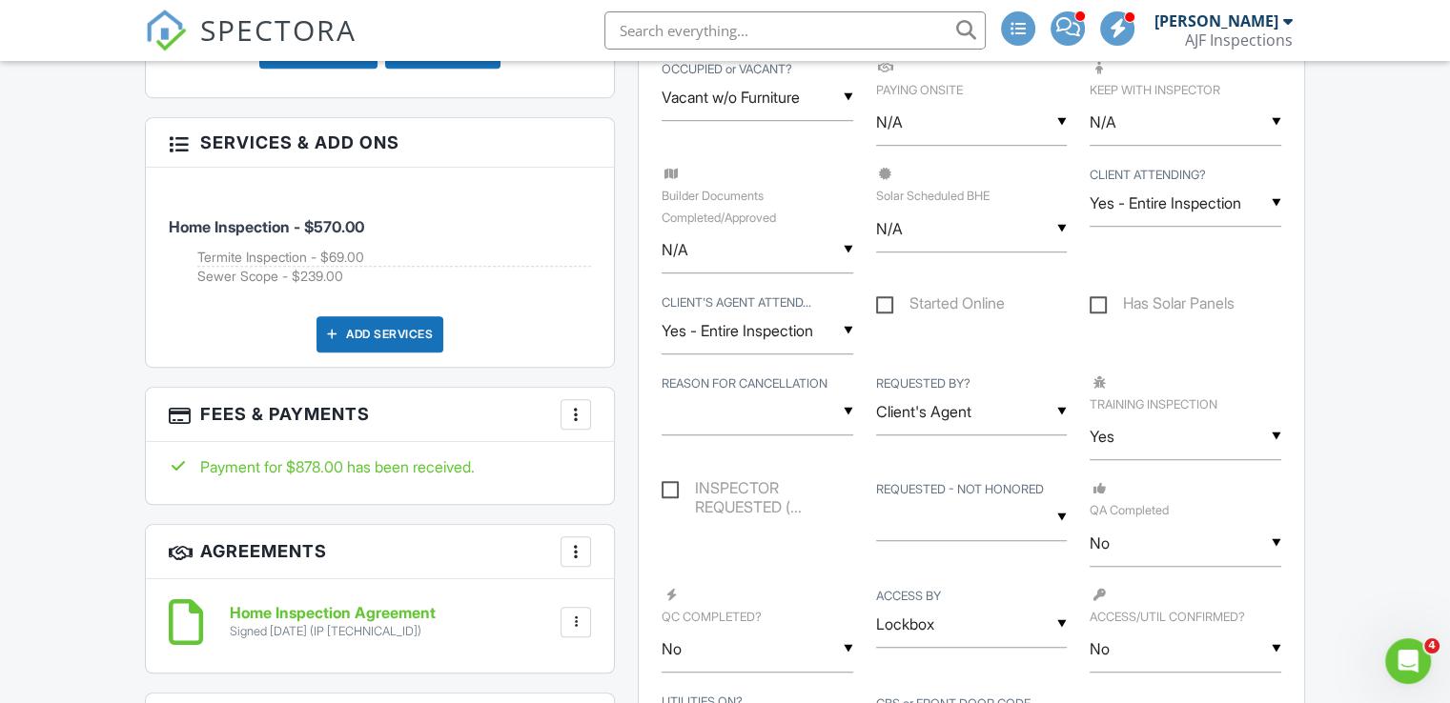
click at [1137, 436] on div "▼ Yes N/A Yes No N/A Yes No" at bounding box center [1185, 437] width 192 height 47
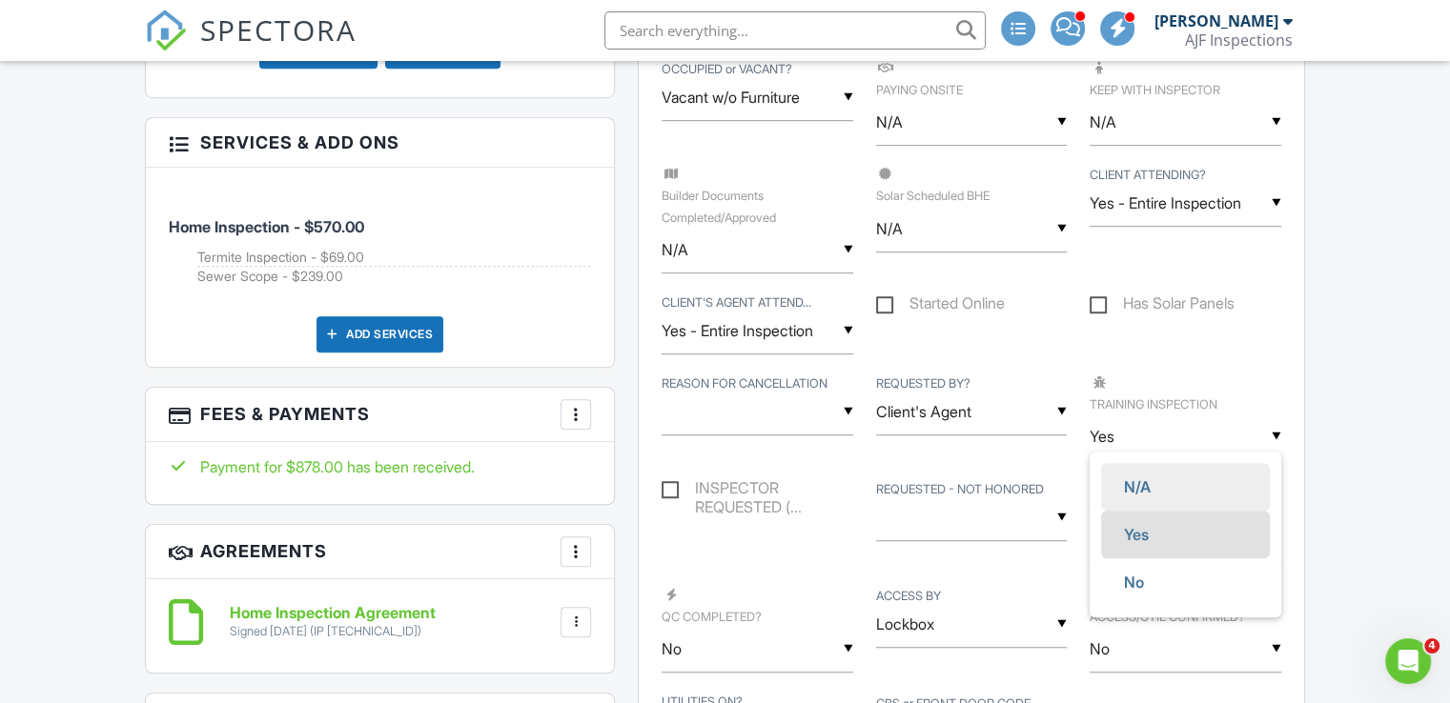
click at [1136, 486] on span "N/A" at bounding box center [1136, 487] width 57 height 48
type input "N/A"
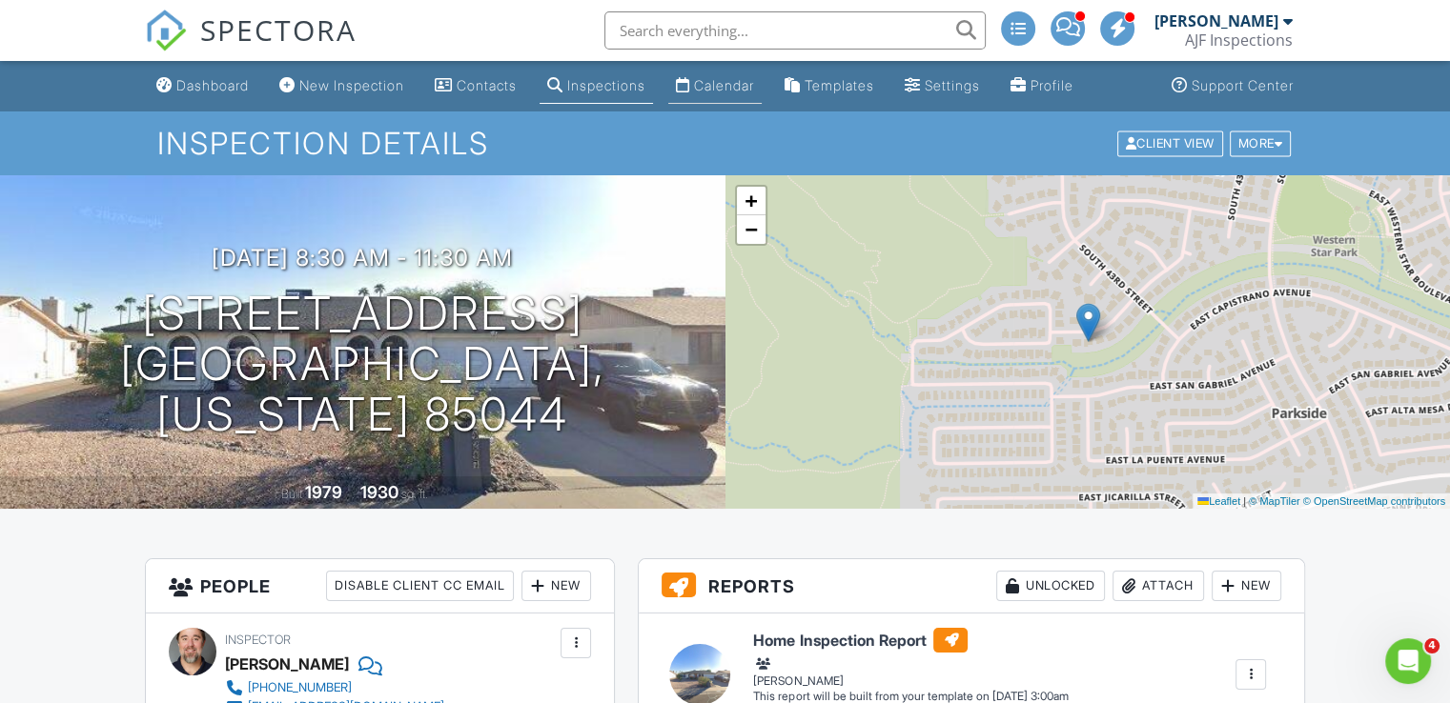
click at [747, 94] on link "Calendar" at bounding box center [714, 86] width 93 height 35
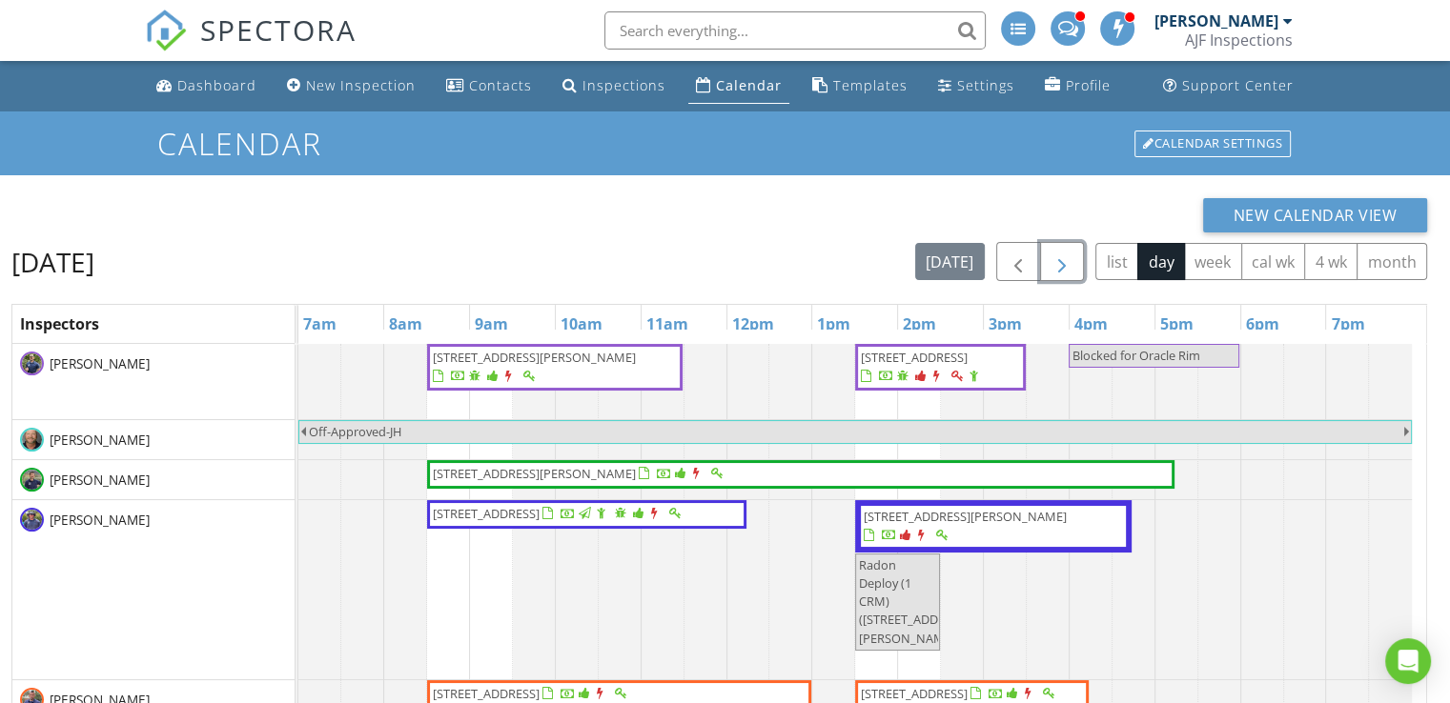
click at [1070, 254] on span "button" at bounding box center [1061, 262] width 23 height 23
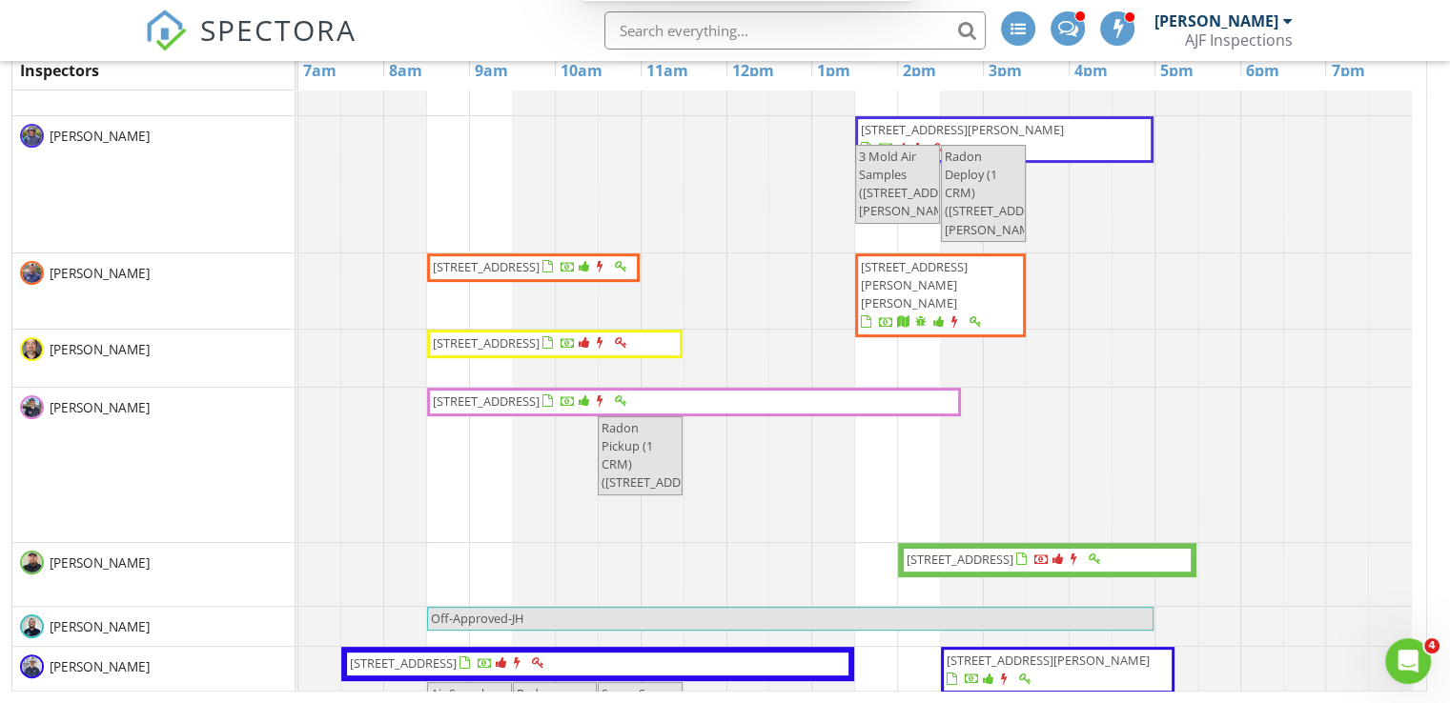
scroll to position [374, 0]
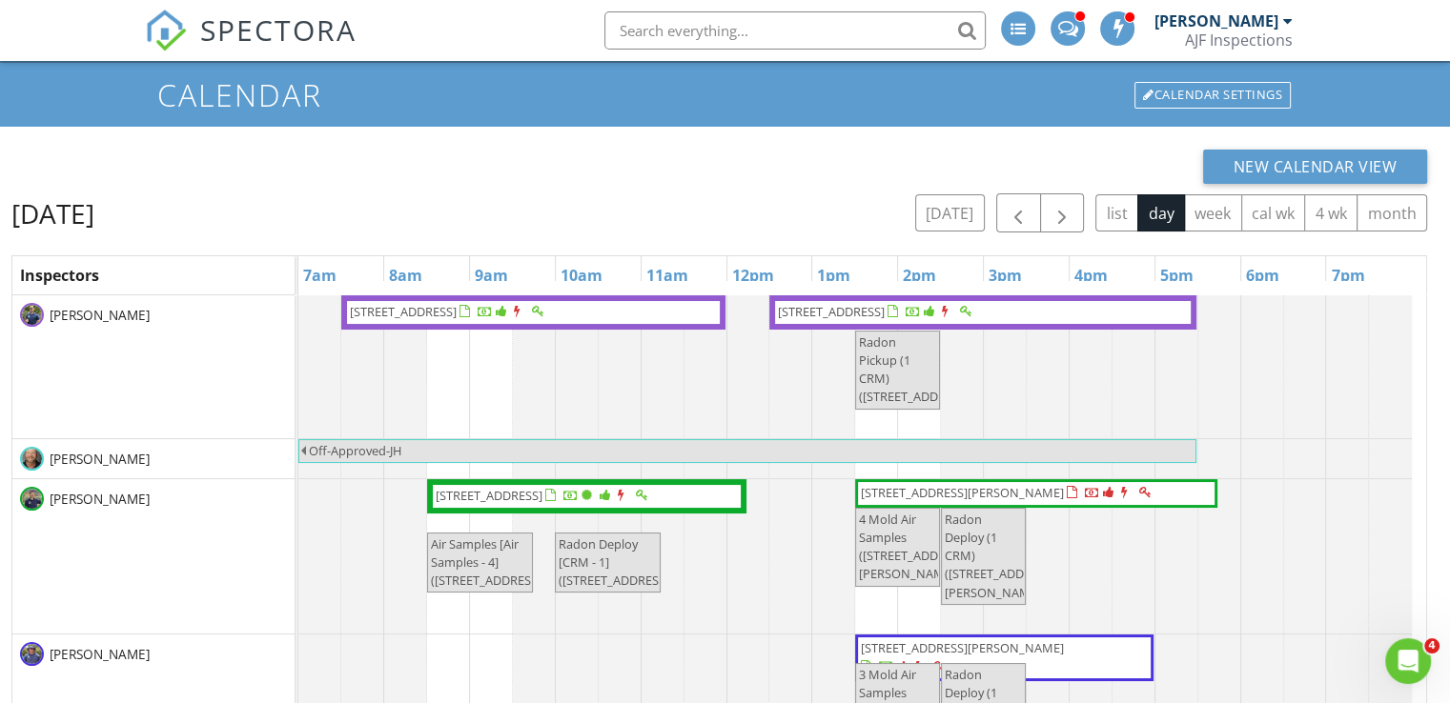
click at [670, 192] on div "New Calendar View [DATE] [DATE] list day week cal wk 4 wk month Inspectors 7am …" at bounding box center [718, 523] width 1415 height 747
click at [602, 504] on span "[STREET_ADDRESS]" at bounding box center [543, 496] width 219 height 19
